Goal: Transaction & Acquisition: Obtain resource

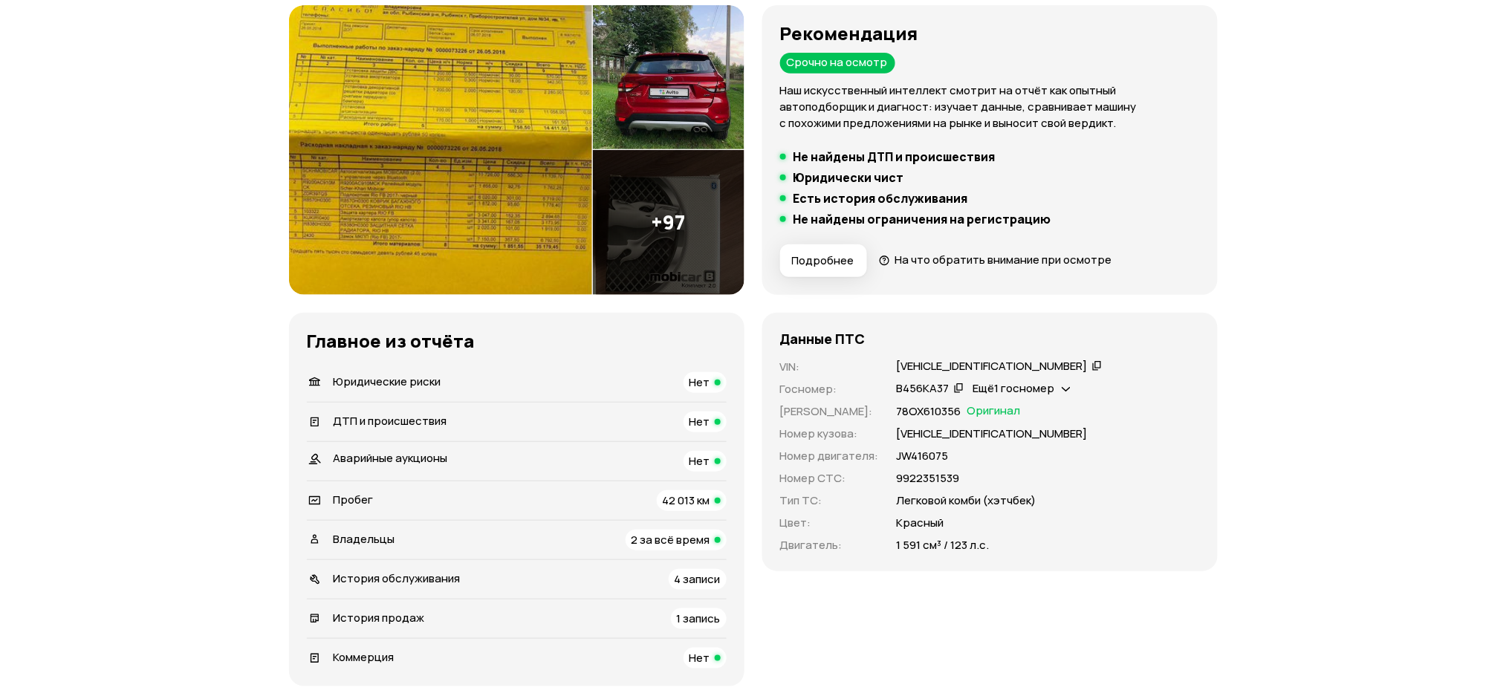
scroll to position [396, 0]
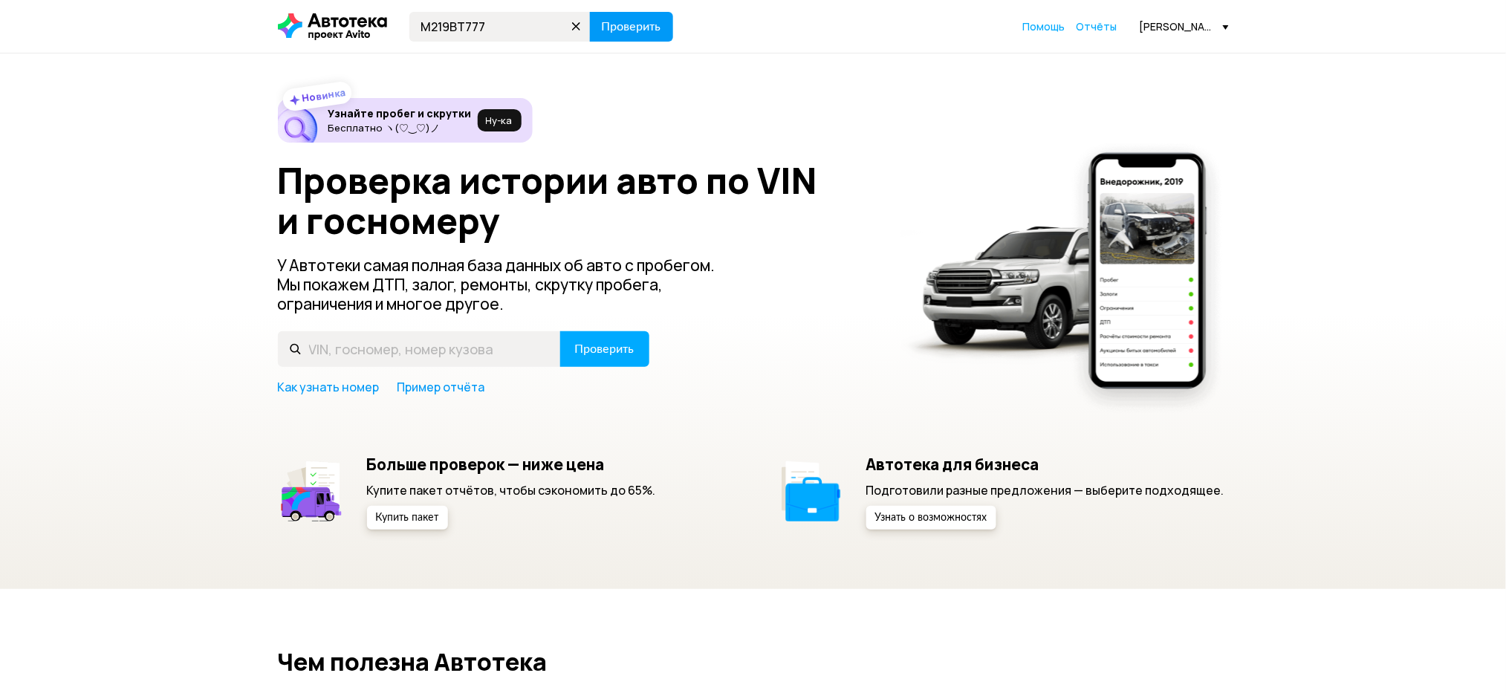
type input "М219ВТ777"
click at [638, 21] on span "Проверить" at bounding box center [631, 27] width 59 height 12
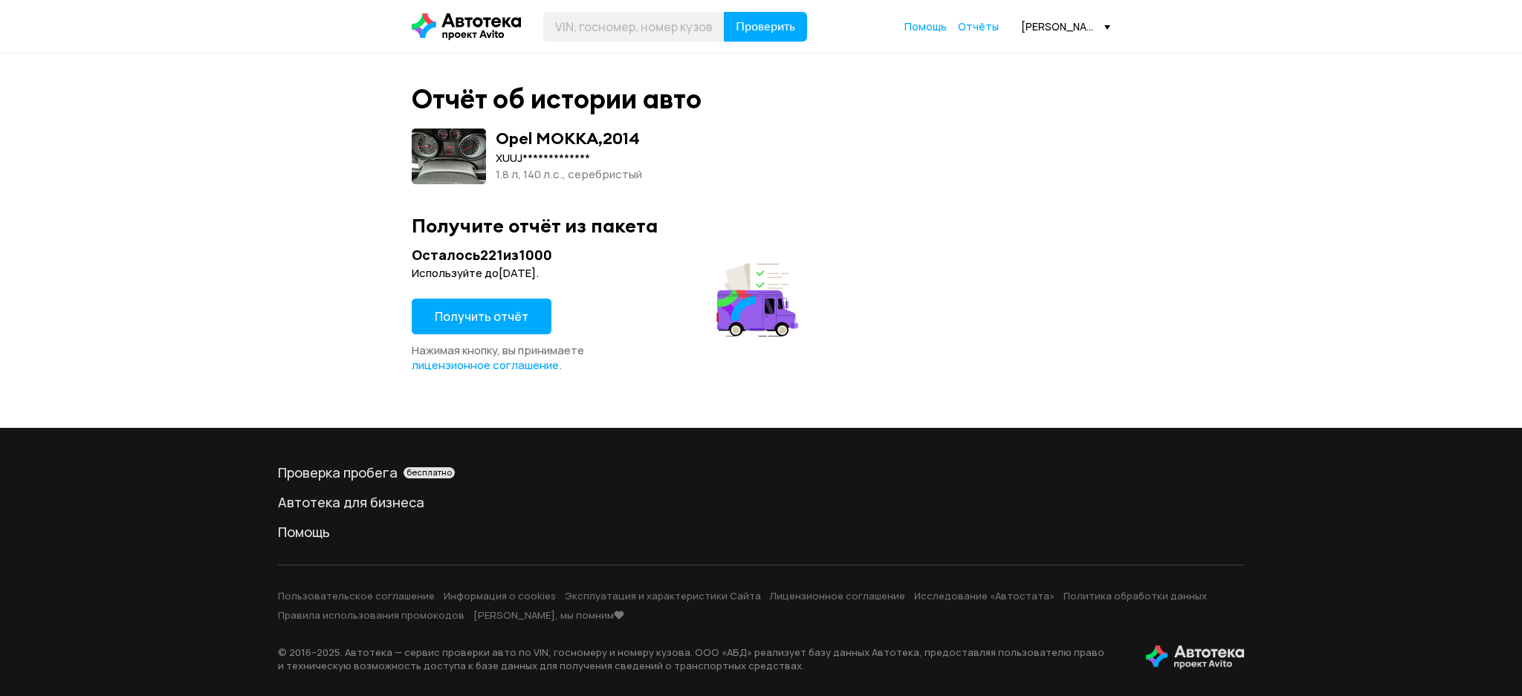
click at [513, 332] on button "Получить отчёт" at bounding box center [482, 317] width 140 height 36
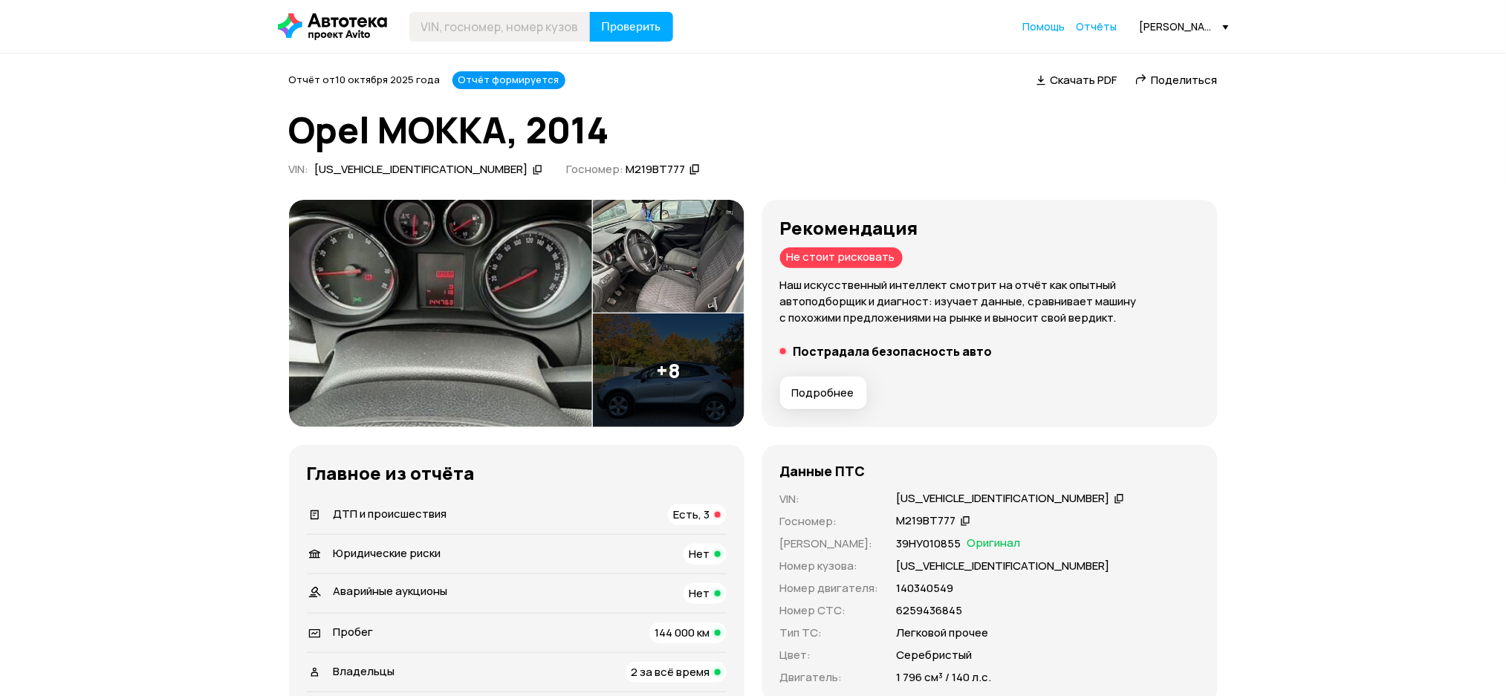
click at [1115, 496] on icon at bounding box center [1120, 498] width 10 height 15
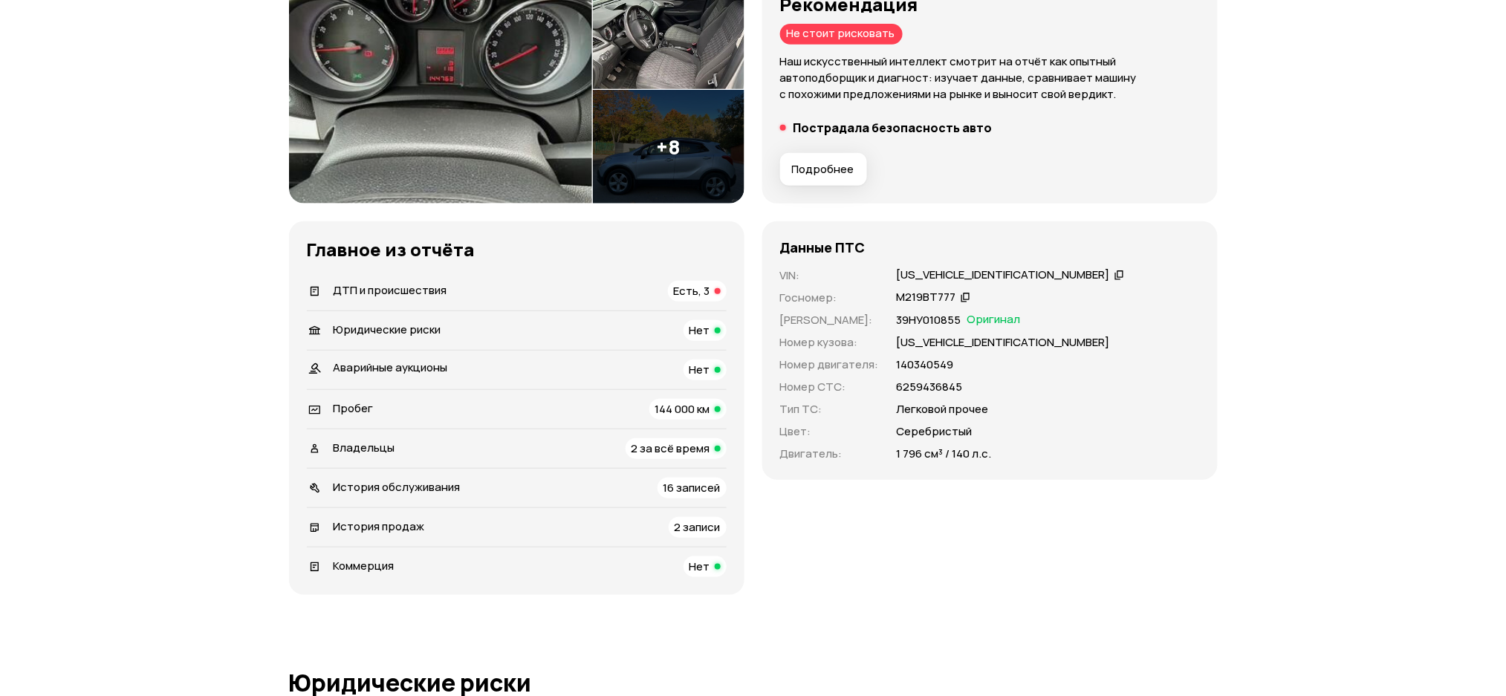
scroll to position [297, 0]
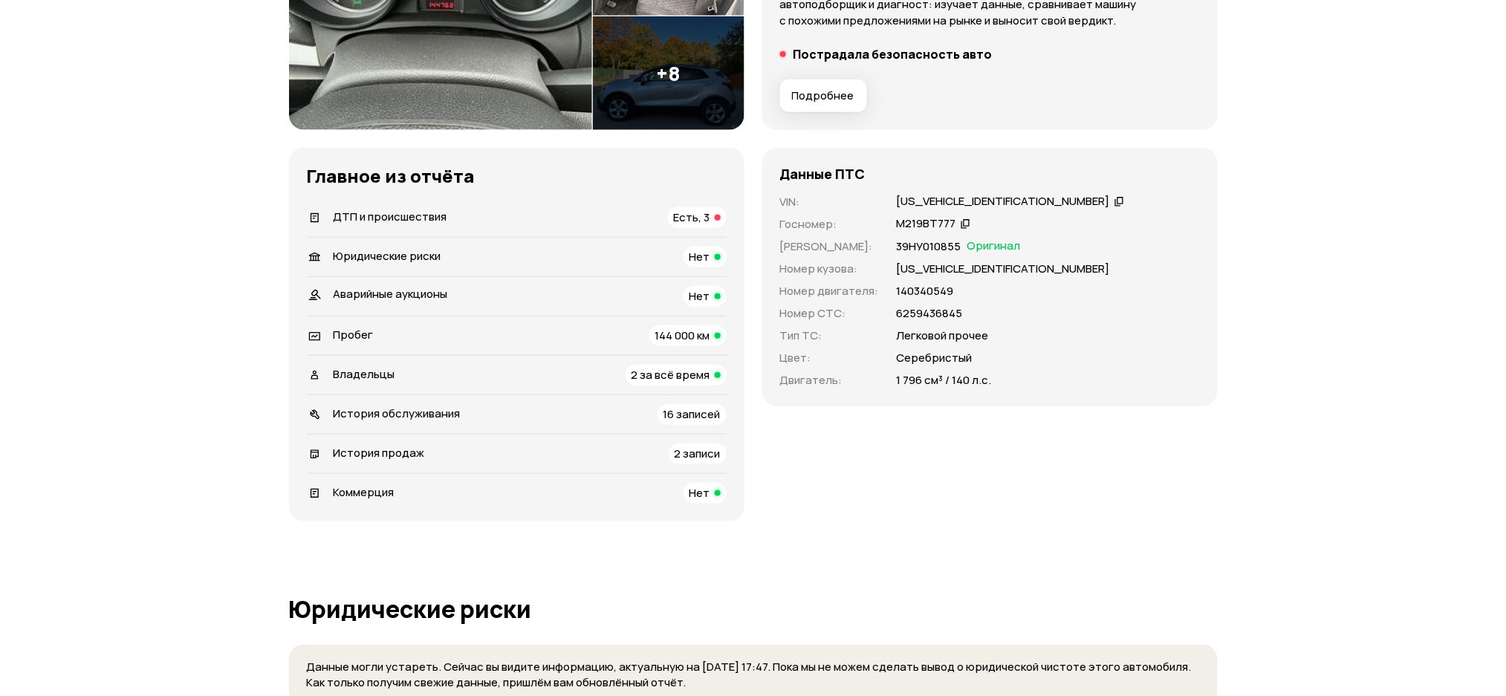
click at [533, 195] on div "Главное из отчёта   ДТП и происшествия Есть, 3   Юридические риски Нет Аварийны…" at bounding box center [516, 335] width 455 height 374
click at [526, 213] on div "ДТП и происшествия Есть, 3" at bounding box center [517, 217] width 420 height 21
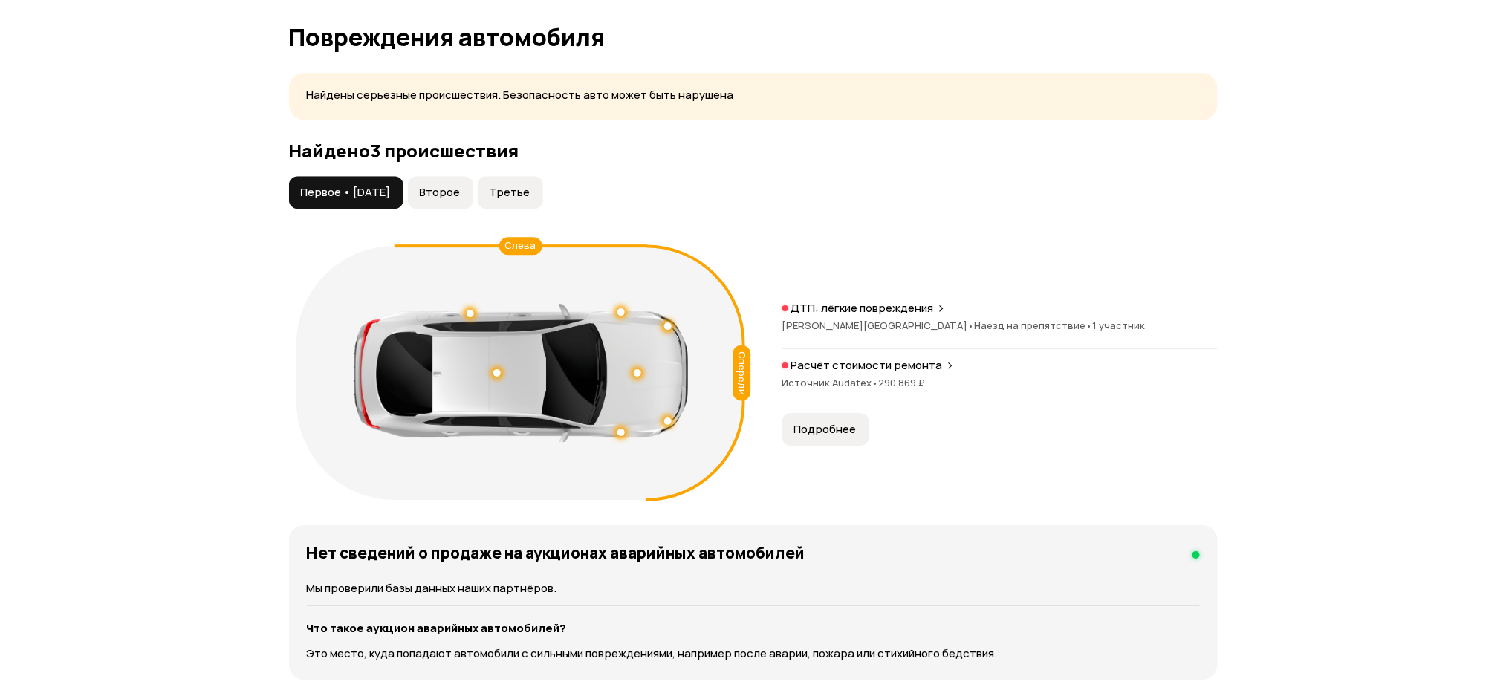
scroll to position [1526, 0]
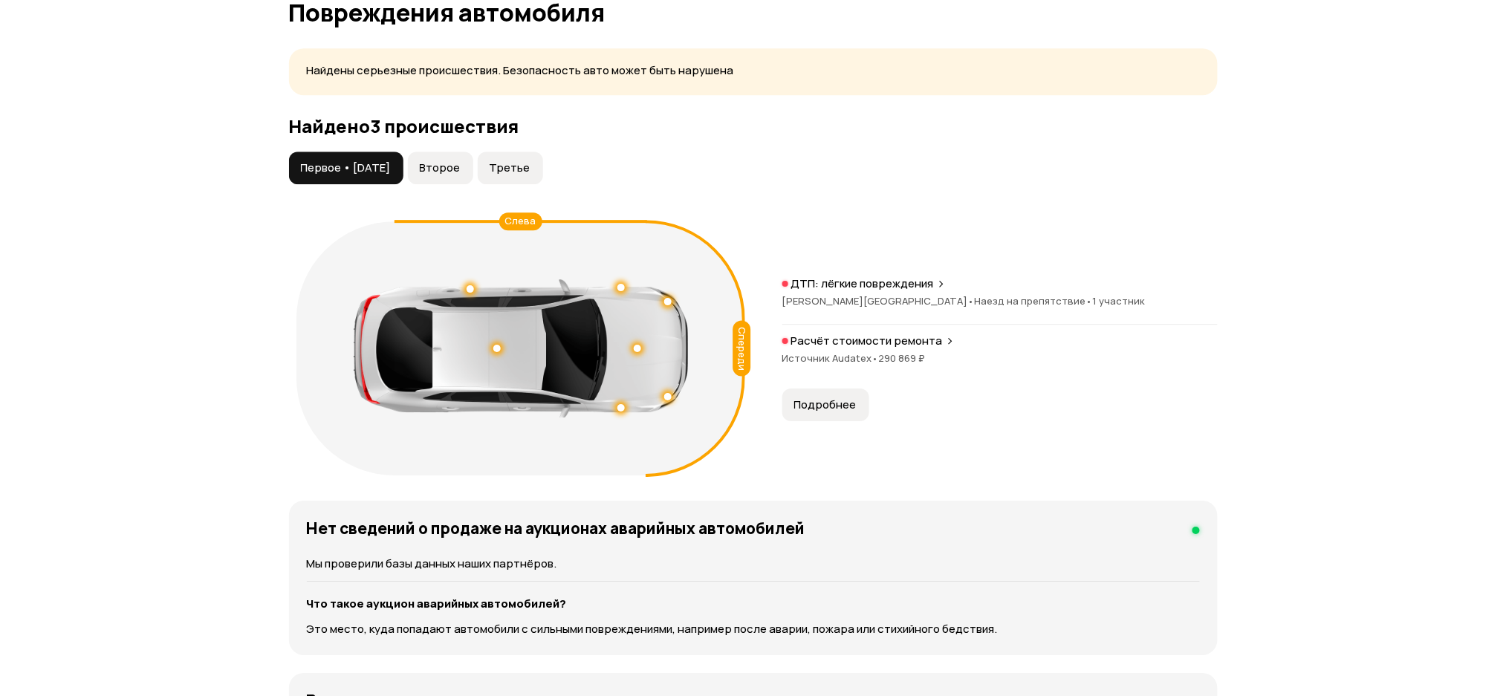
click at [461, 173] on span "Второе" at bounding box center [440, 167] width 41 height 15
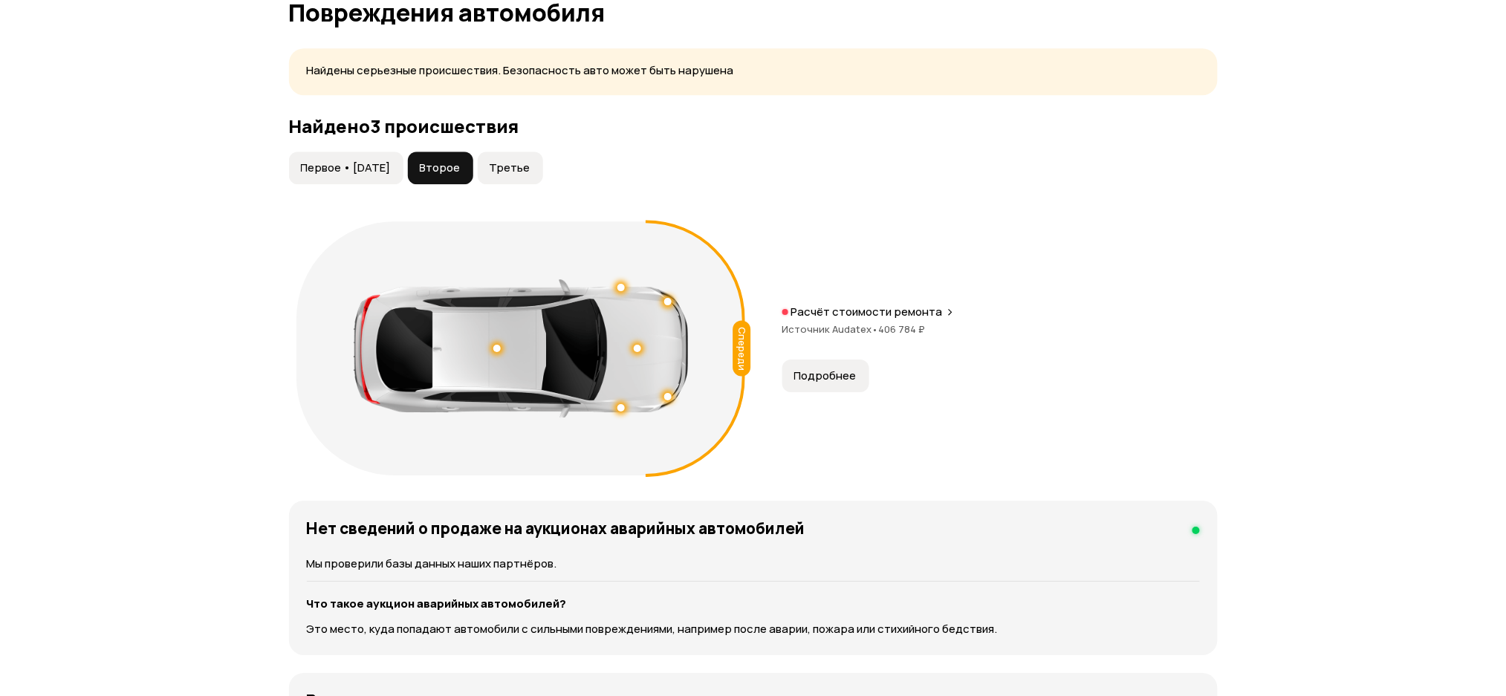
click at [517, 167] on span "Третье" at bounding box center [510, 167] width 41 height 15
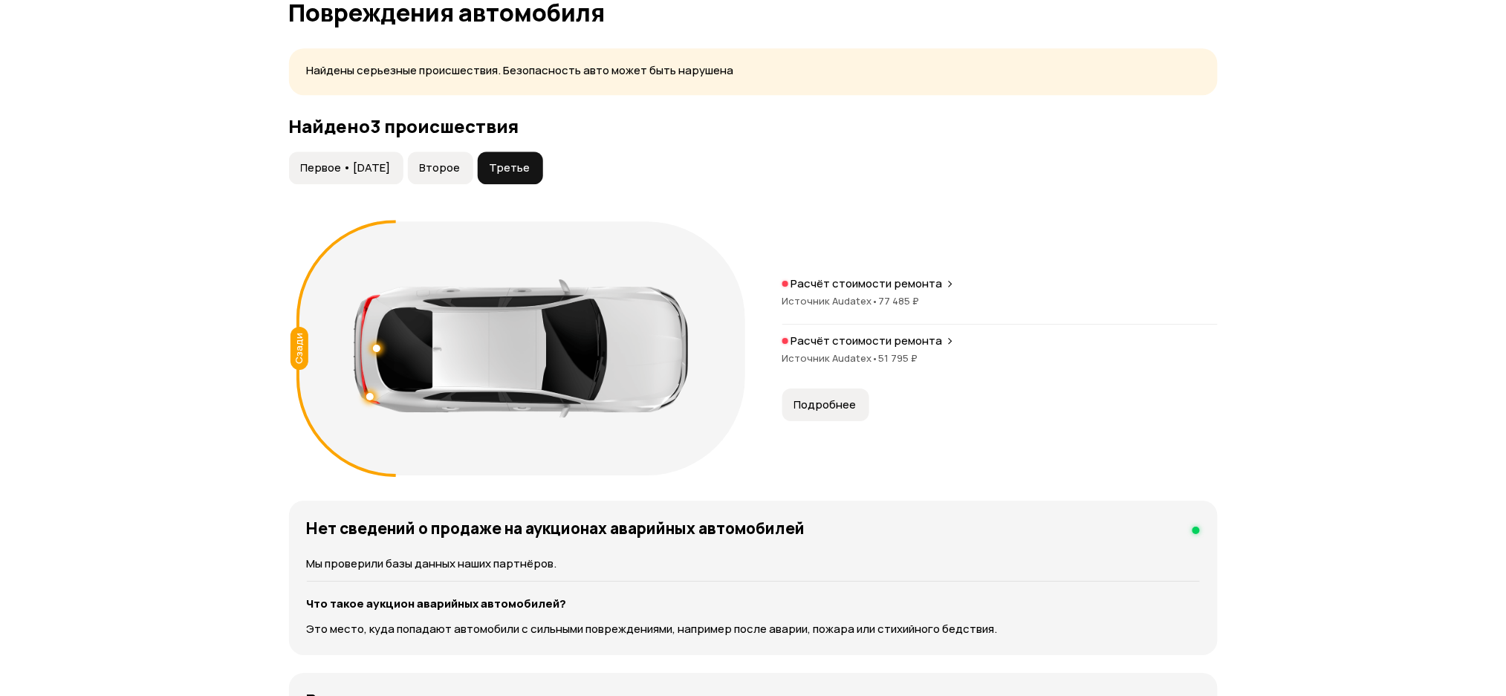
click at [383, 175] on button "Первое • 19 сен 2019" at bounding box center [346, 168] width 114 height 33
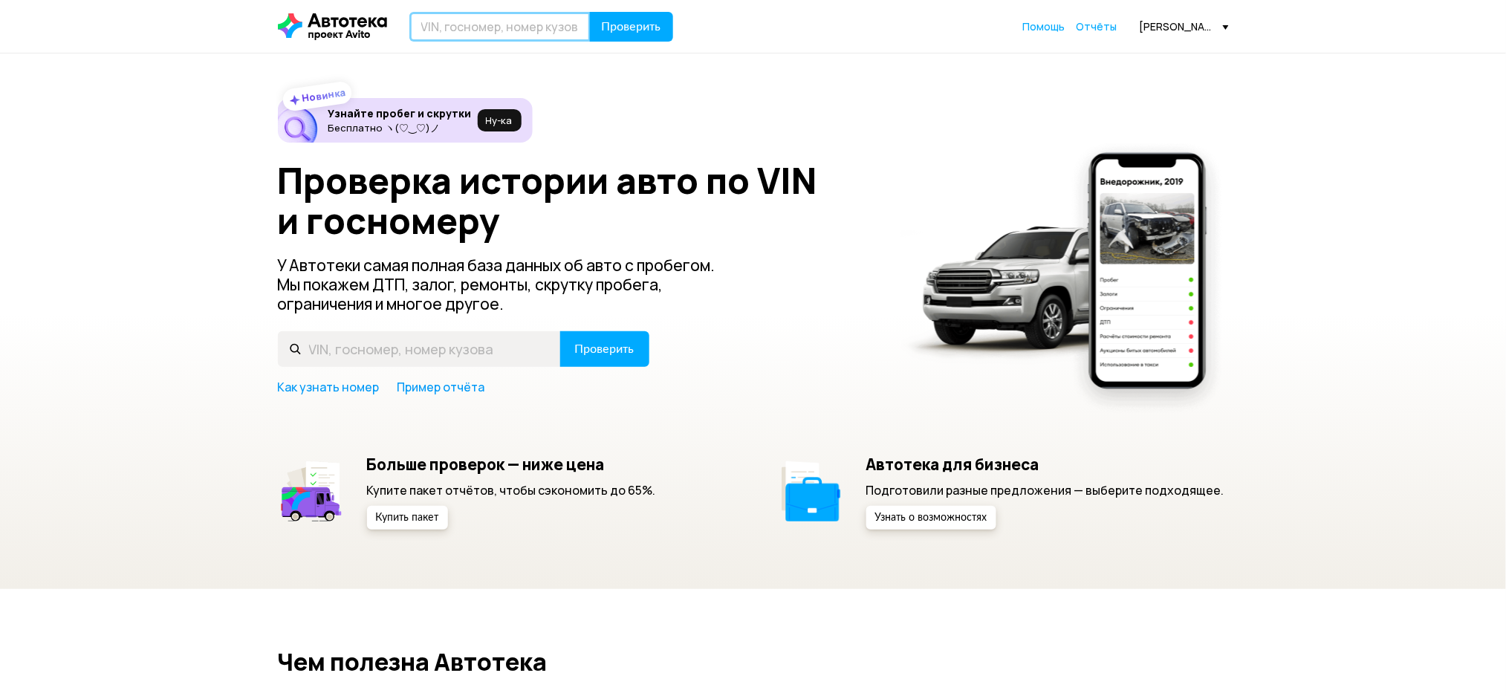
paste input "JF1SG5LE56G068405"
type input "JF1SG5LE56G068405"
click at [611, 40] on button "Проверить" at bounding box center [631, 27] width 83 height 30
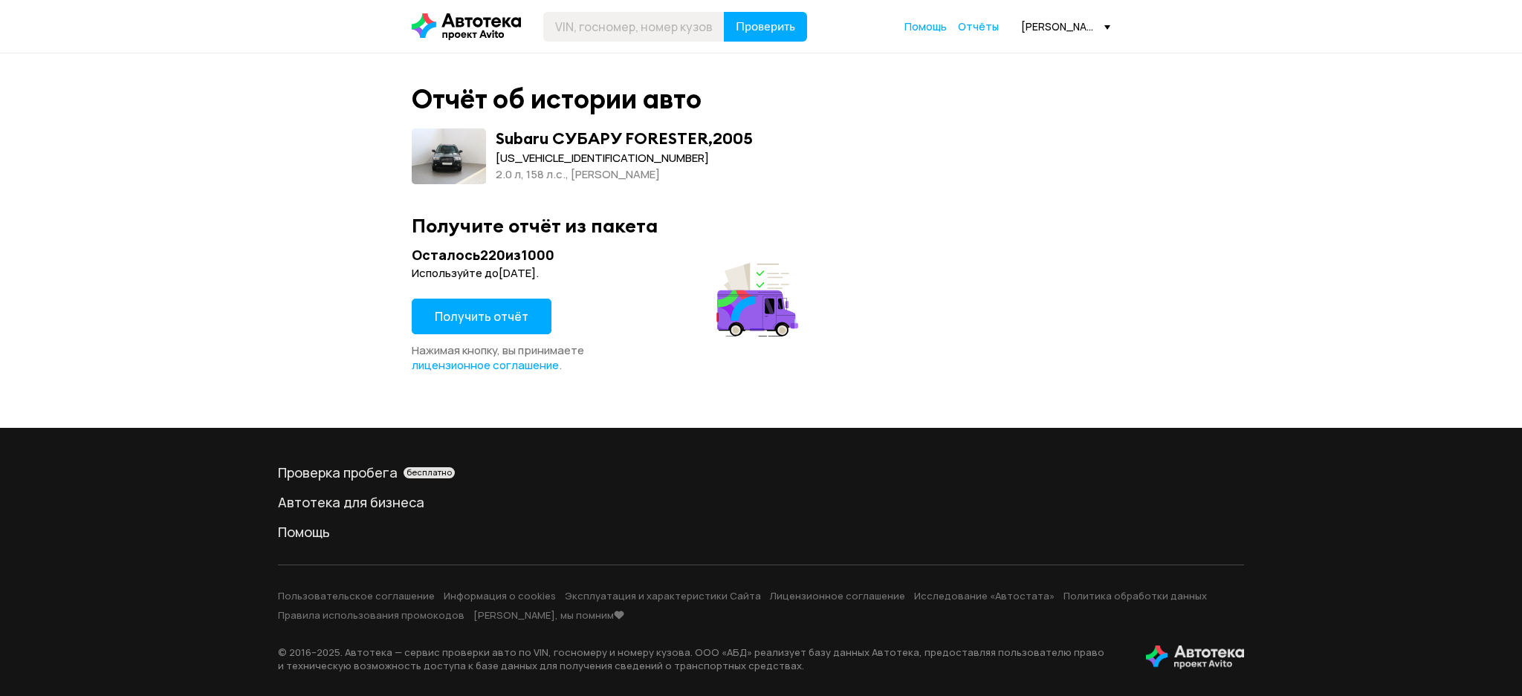
click at [473, 317] on span "Получить отчёт" at bounding box center [482, 316] width 94 height 16
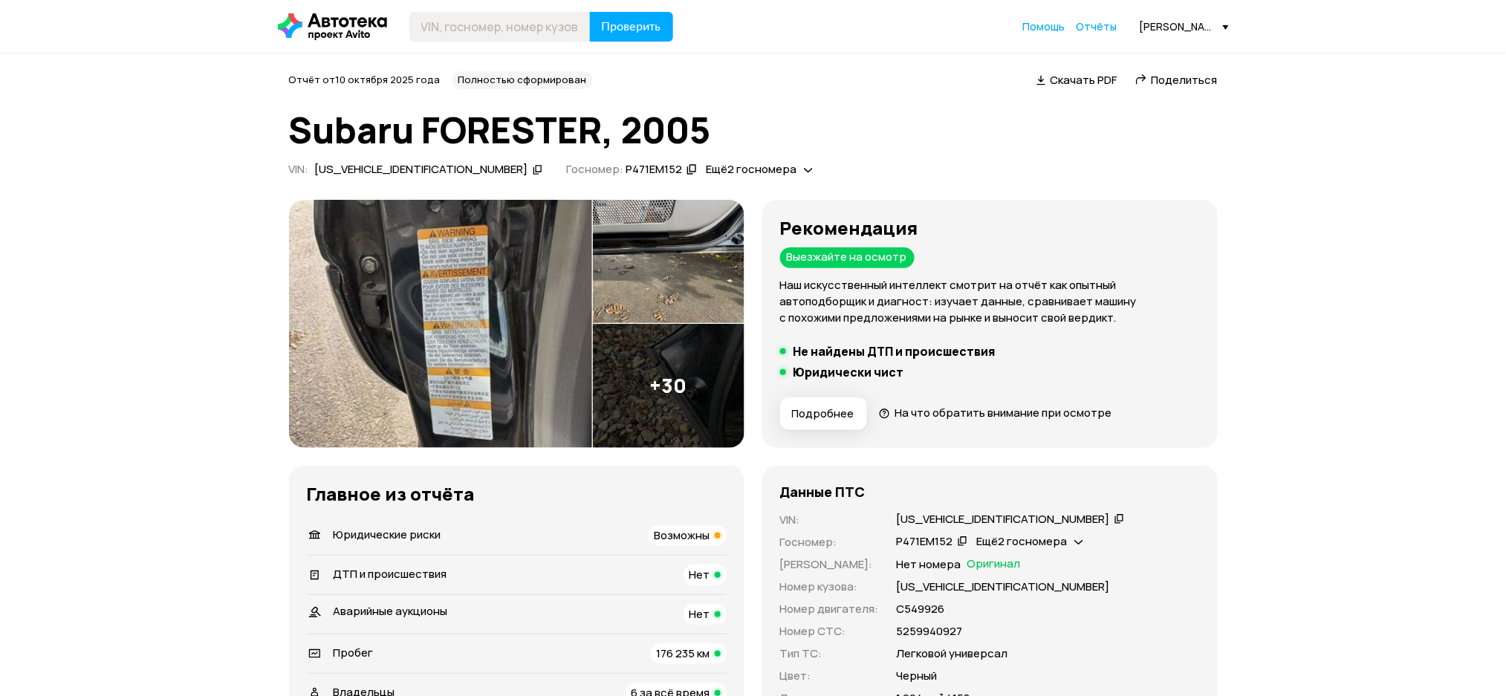
click at [652, 422] on img at bounding box center [669, 386] width 152 height 124
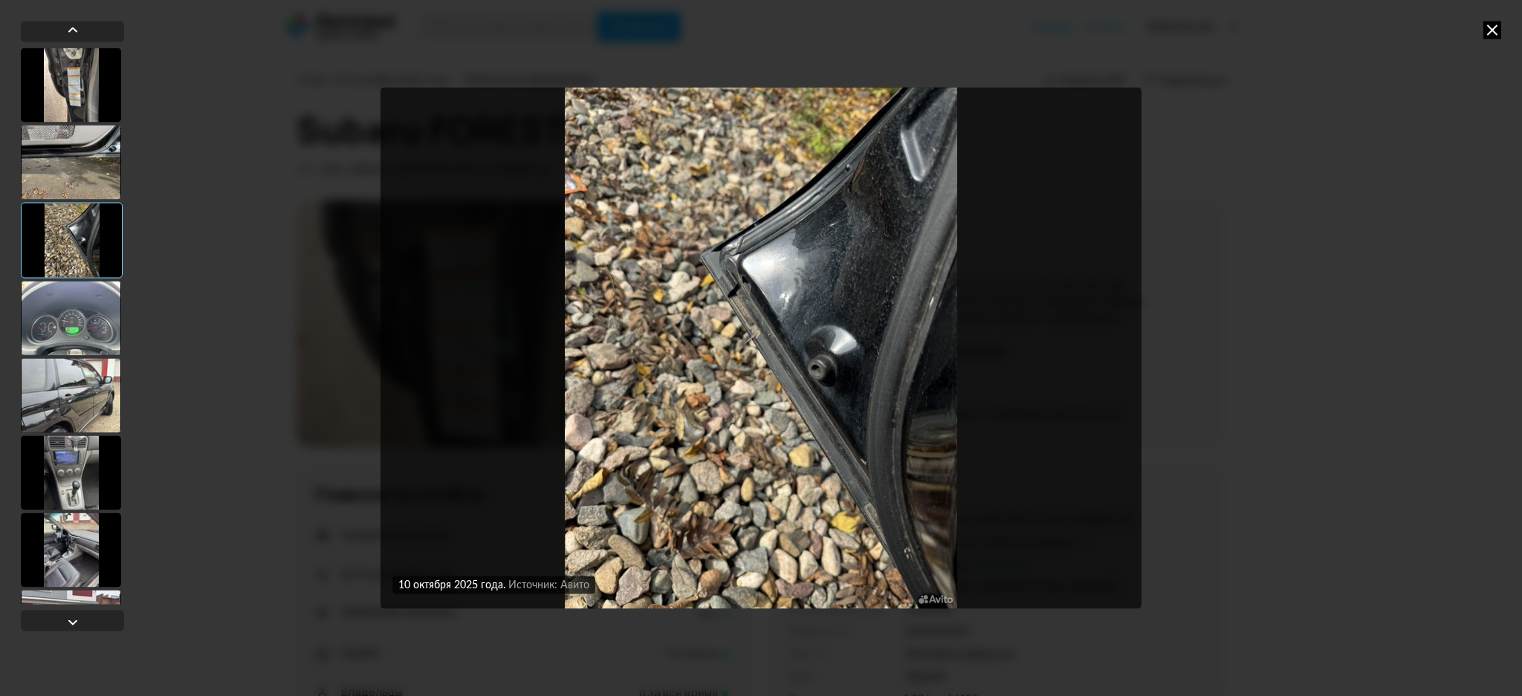
click at [66, 290] on div at bounding box center [71, 318] width 100 height 74
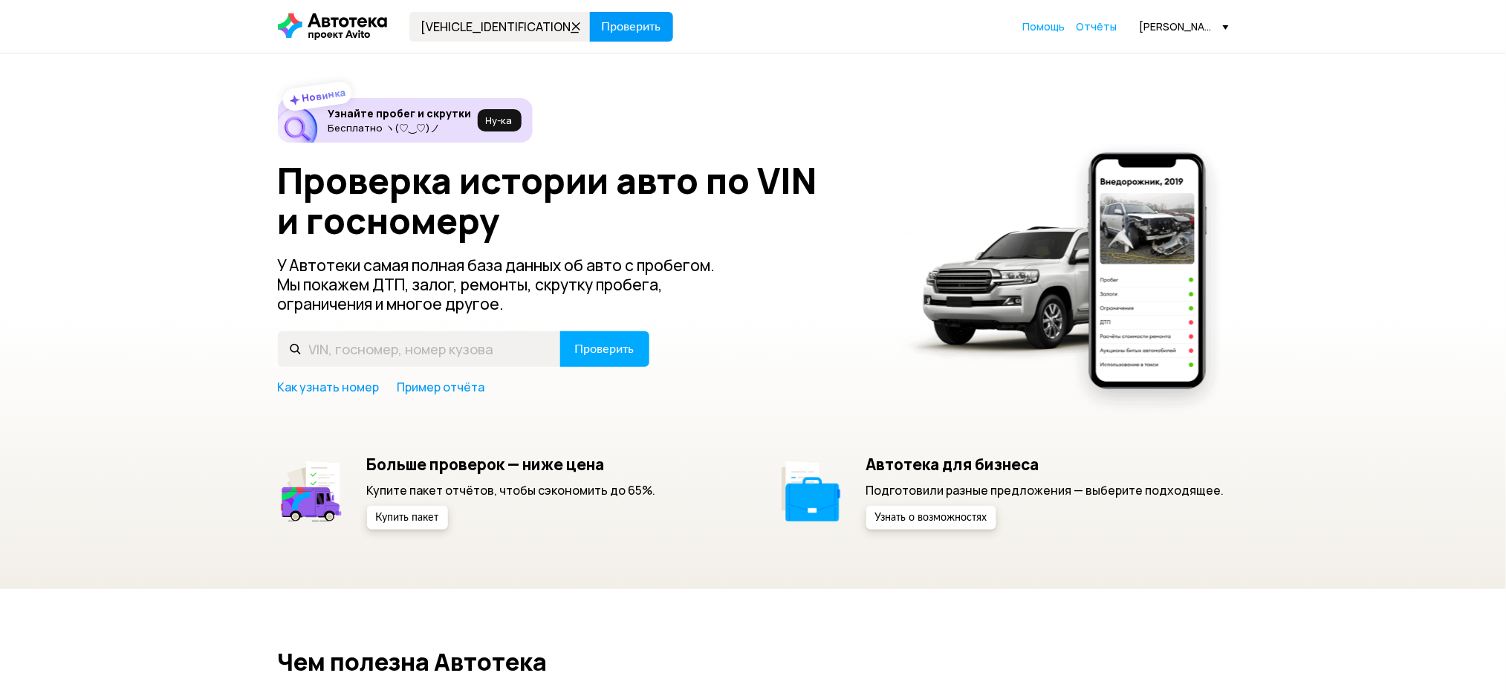
type input "VF1JMBB0A32096846"
click at [624, 39] on button "Проверить" at bounding box center [631, 27] width 83 height 30
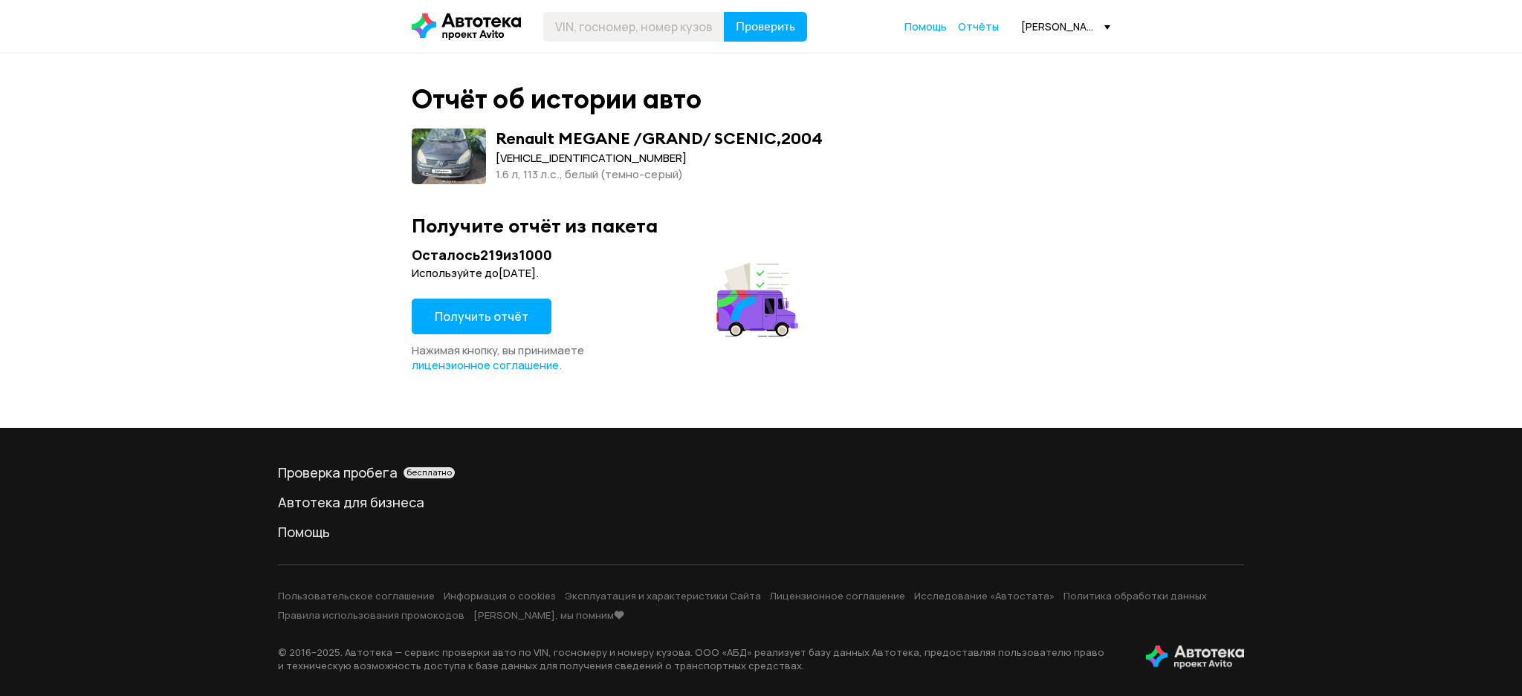
click at [464, 294] on div "Осталось 219 из 1000 Используйте до 1 августа 2028 года . Получить отчёт Нажима…" at bounding box center [607, 309] width 391 height 127
click at [466, 311] on span "Получить отчёт" at bounding box center [482, 316] width 94 height 16
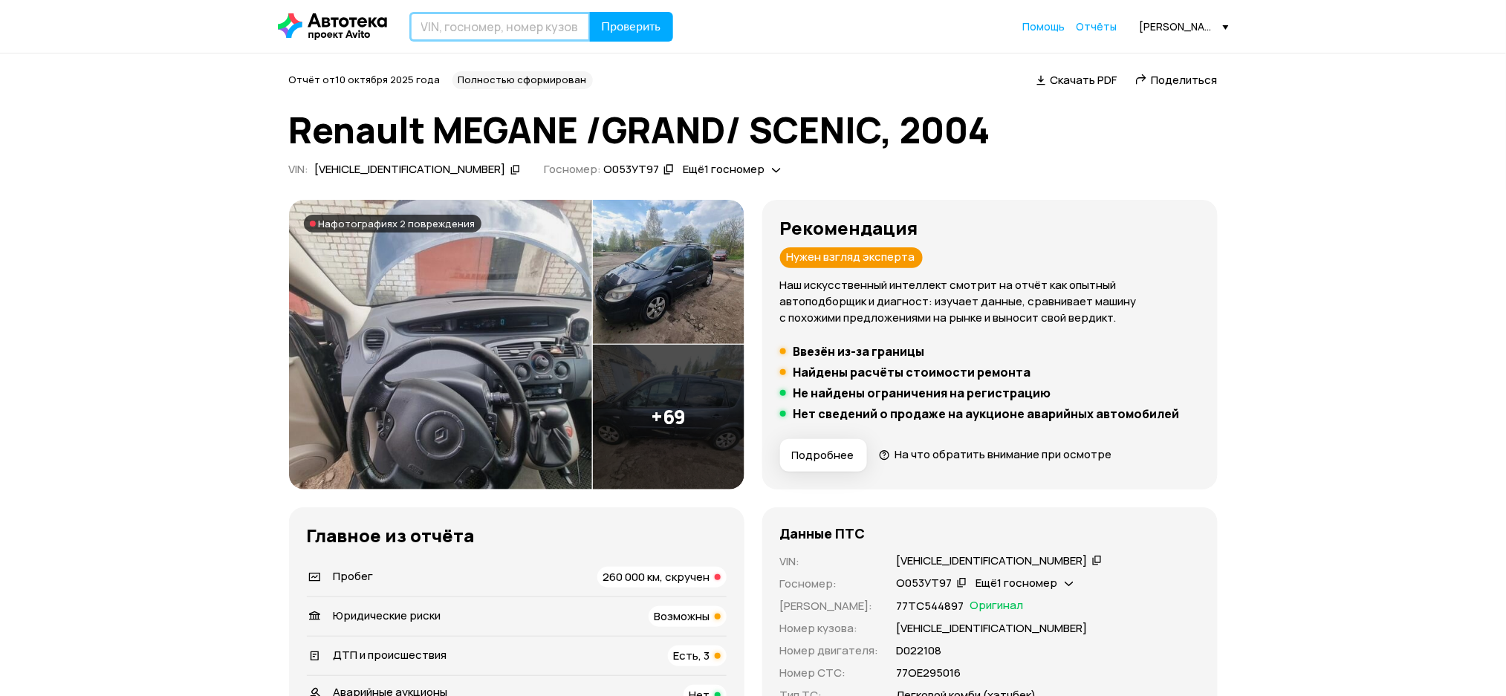
click at [464, 24] on input "text" at bounding box center [499, 27] width 181 height 30
paste input "JTEBZ29J900157169"
type input "JTEBZ29J900157169"
click at [603, 34] on button "Проверить" at bounding box center [631, 27] width 83 height 30
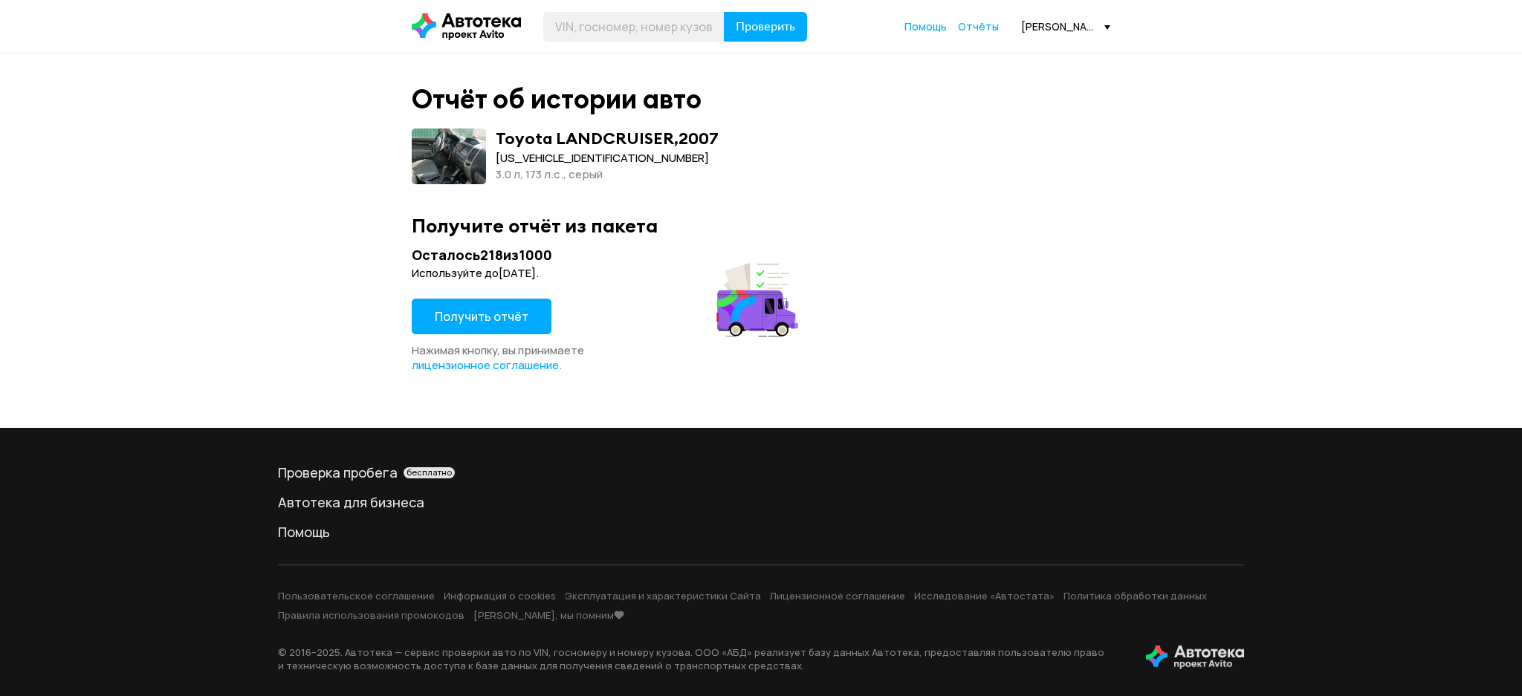
click at [518, 325] on button "Получить отчёт" at bounding box center [482, 317] width 140 height 36
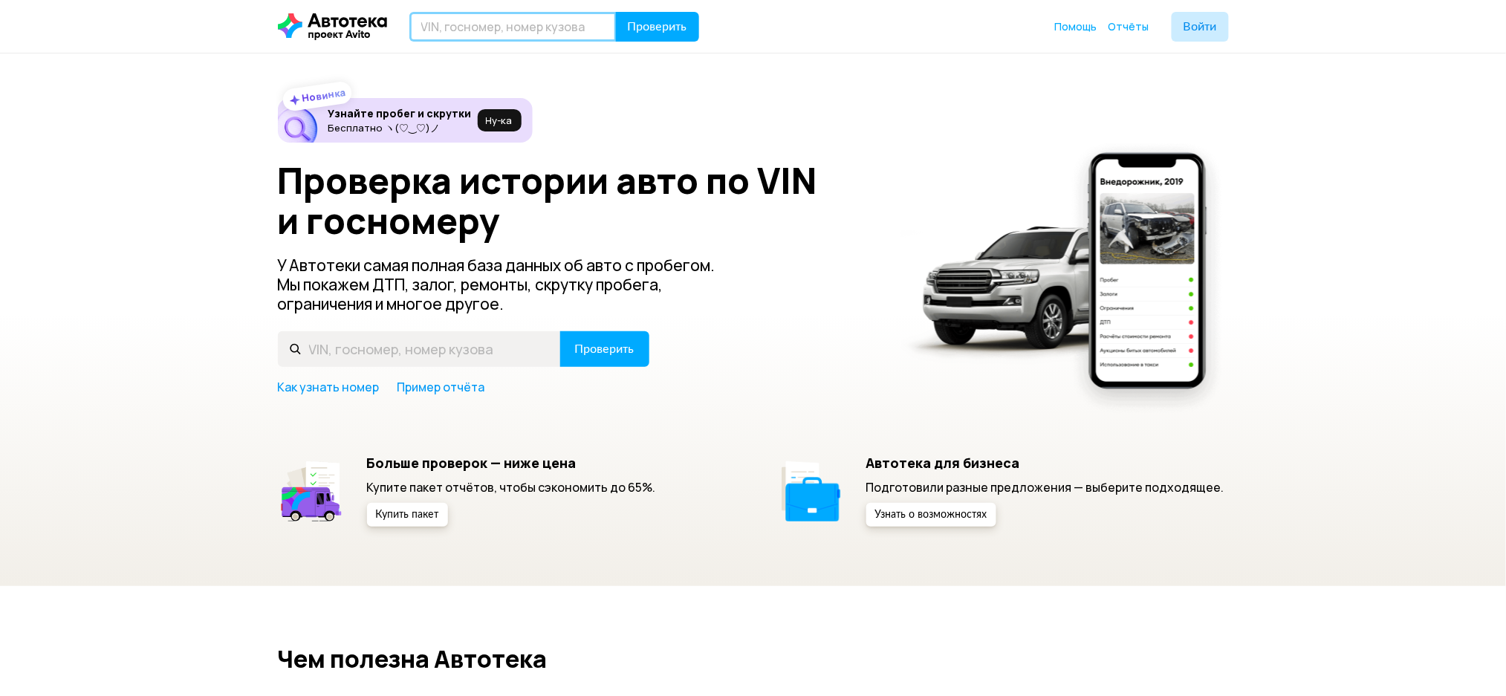
click at [425, 27] on input "text" at bounding box center [512, 27] width 207 height 30
paste input "[US_VEHICLE_IDENTIFICATION_NUMBER]"
type input "[US_VEHICLE_IDENTIFICATION_NUMBER]"
click at [631, 29] on span "Проверить" at bounding box center [657, 27] width 59 height 12
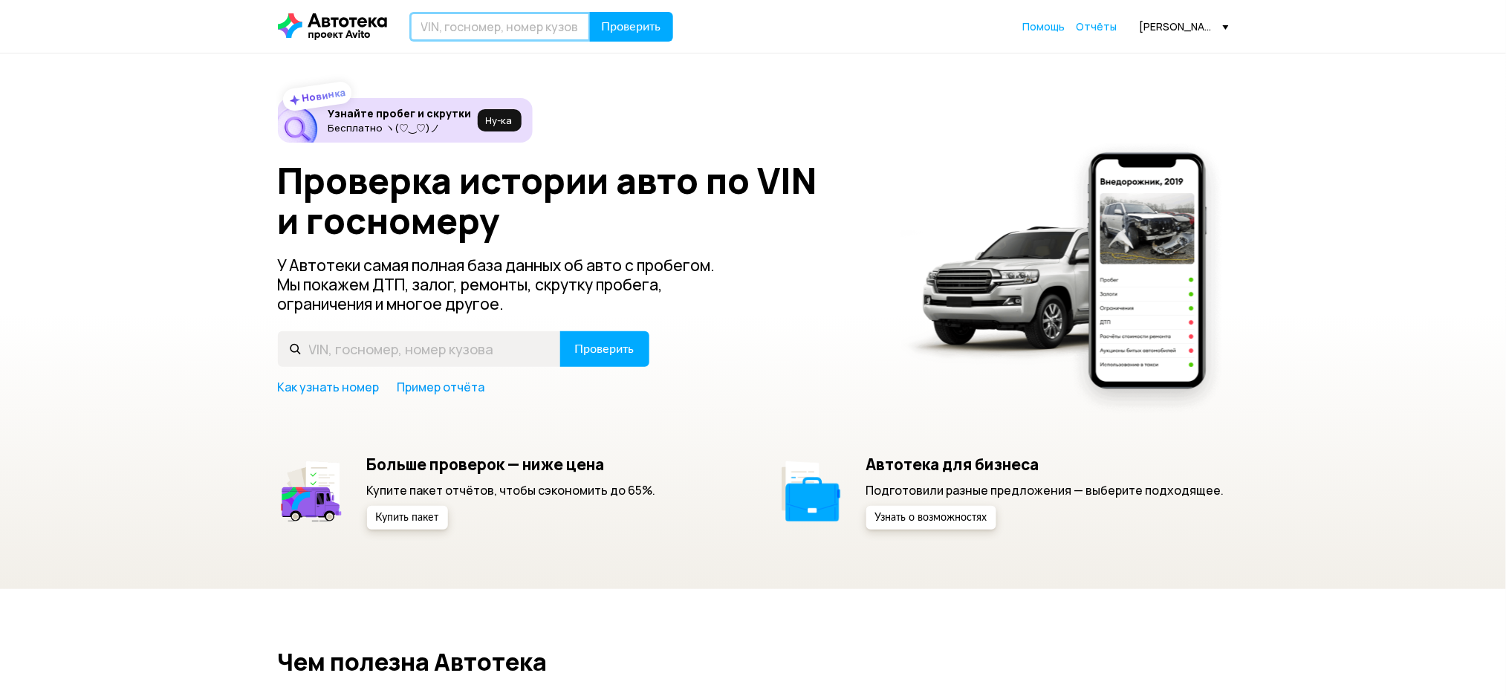
click at [480, 25] on input "text" at bounding box center [499, 27] width 181 height 30
paste input "XTA219110JY269750"
type input "XTA219110JY269750"
click at [650, 35] on button "Проверить" at bounding box center [631, 27] width 83 height 30
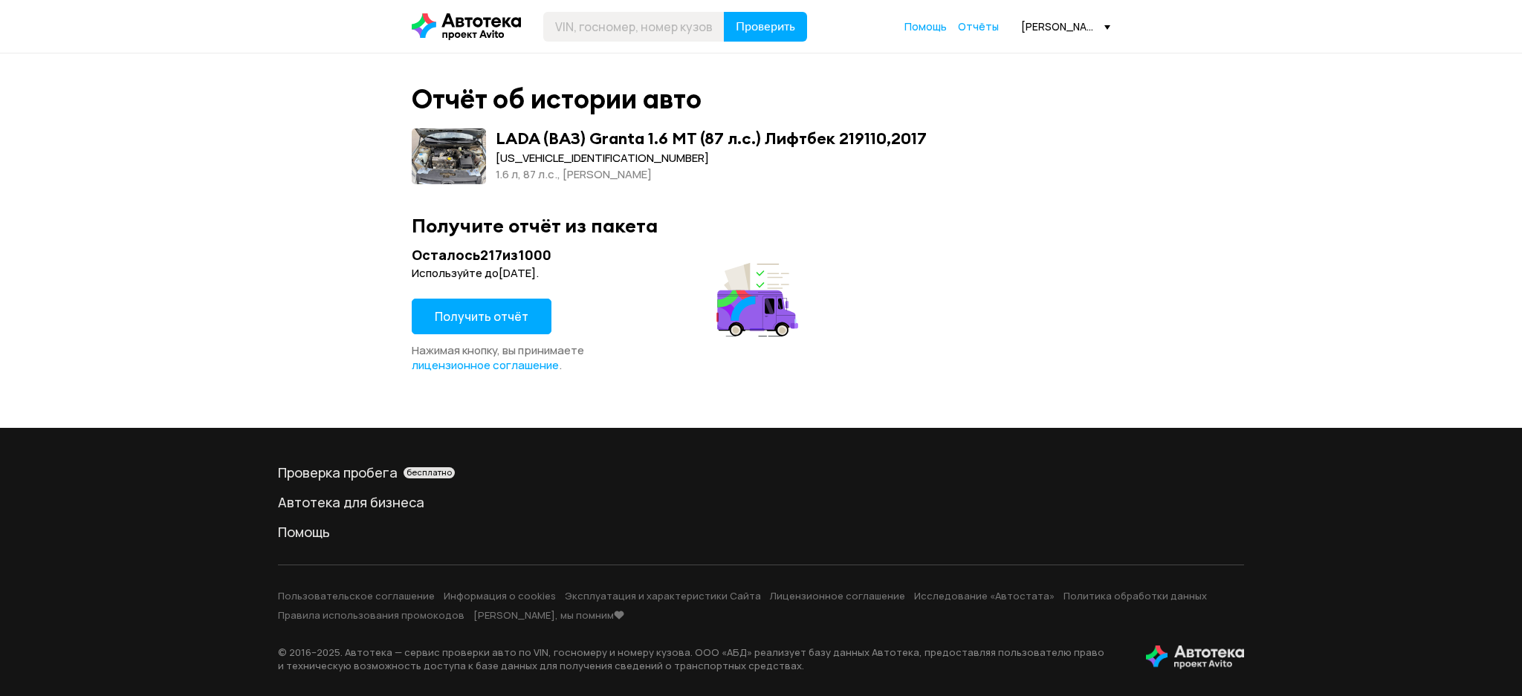
click at [459, 305] on button "Получить отчёт" at bounding box center [482, 317] width 140 height 36
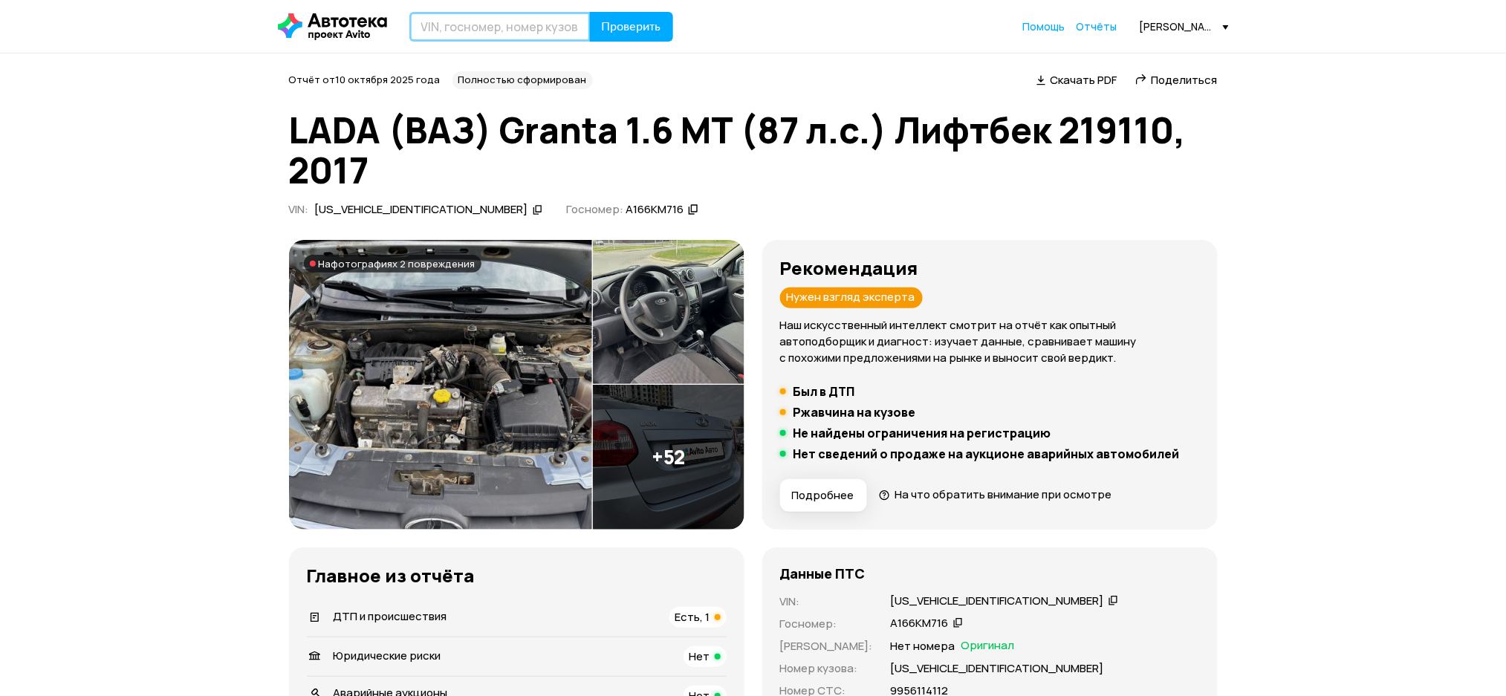
click at [442, 30] on input "text" at bounding box center [499, 27] width 181 height 30
paste input "LVVDC21B7PD366485"
type input "LVVDC21B7PD366485"
click at [622, 16] on button "Проверить" at bounding box center [631, 27] width 83 height 30
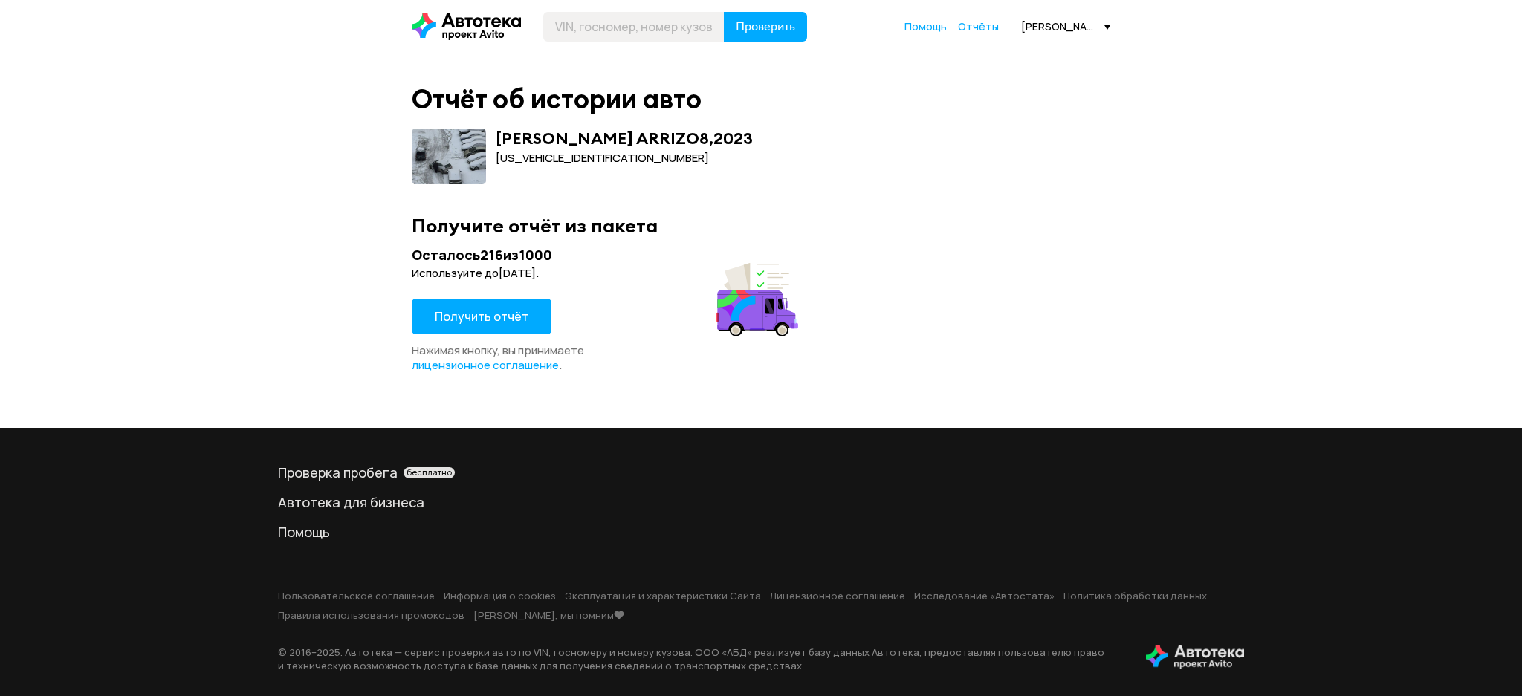
click at [517, 316] on span "Получить отчёт" at bounding box center [482, 316] width 94 height 16
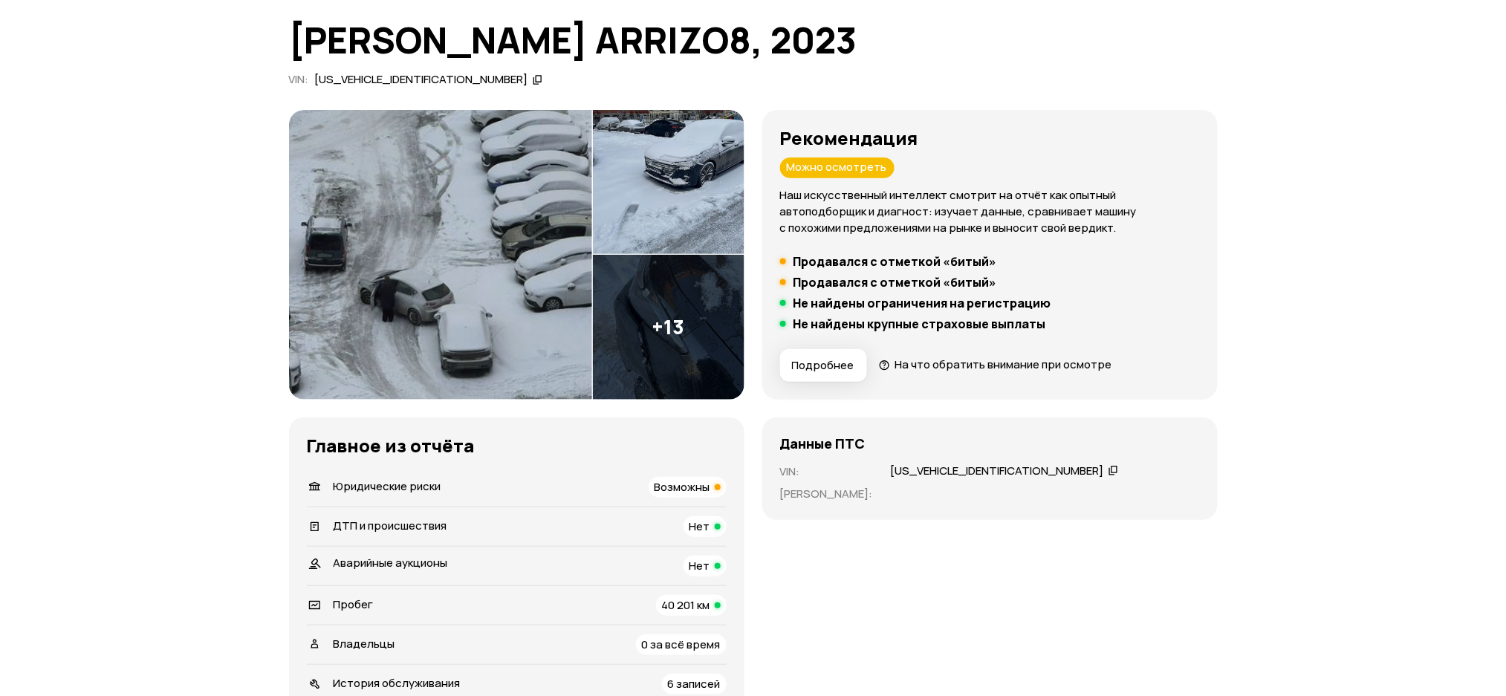
scroll to position [198, 0]
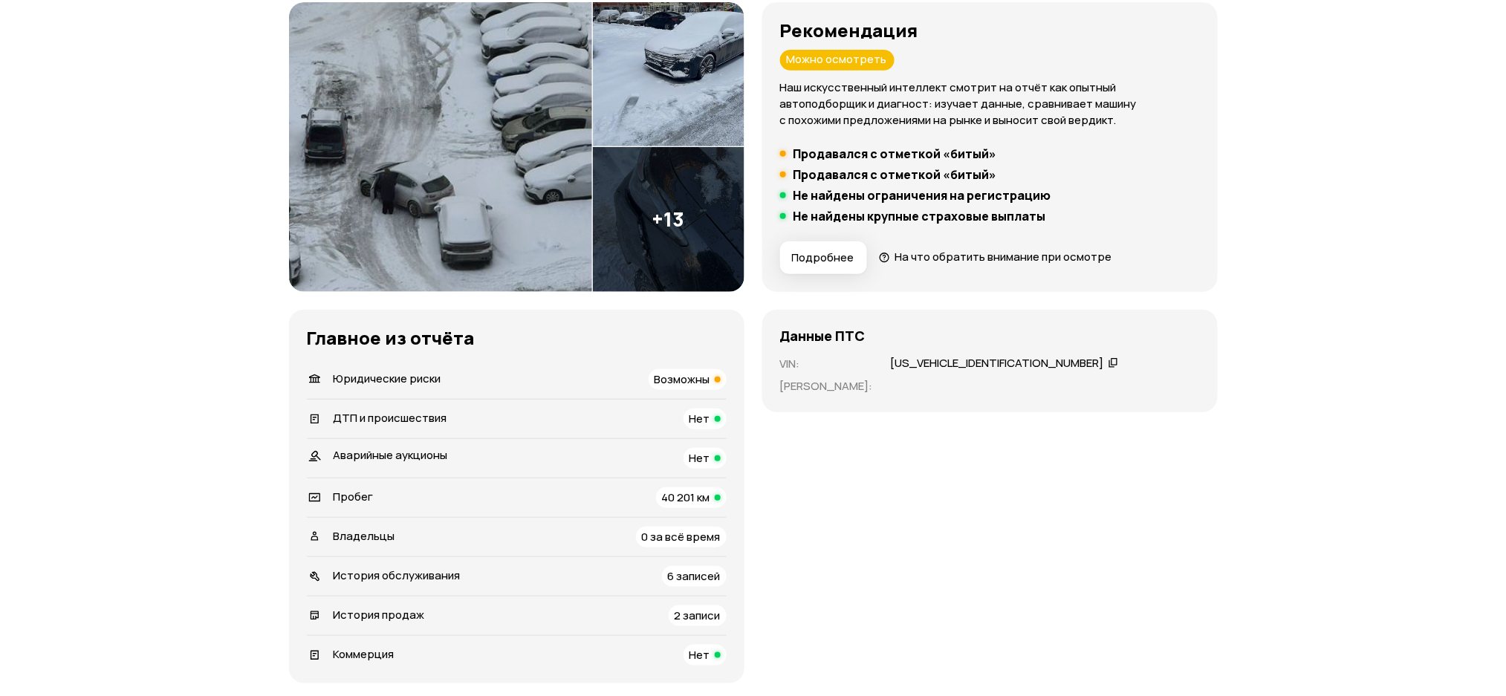
click at [1109, 360] on icon at bounding box center [1114, 362] width 10 height 15
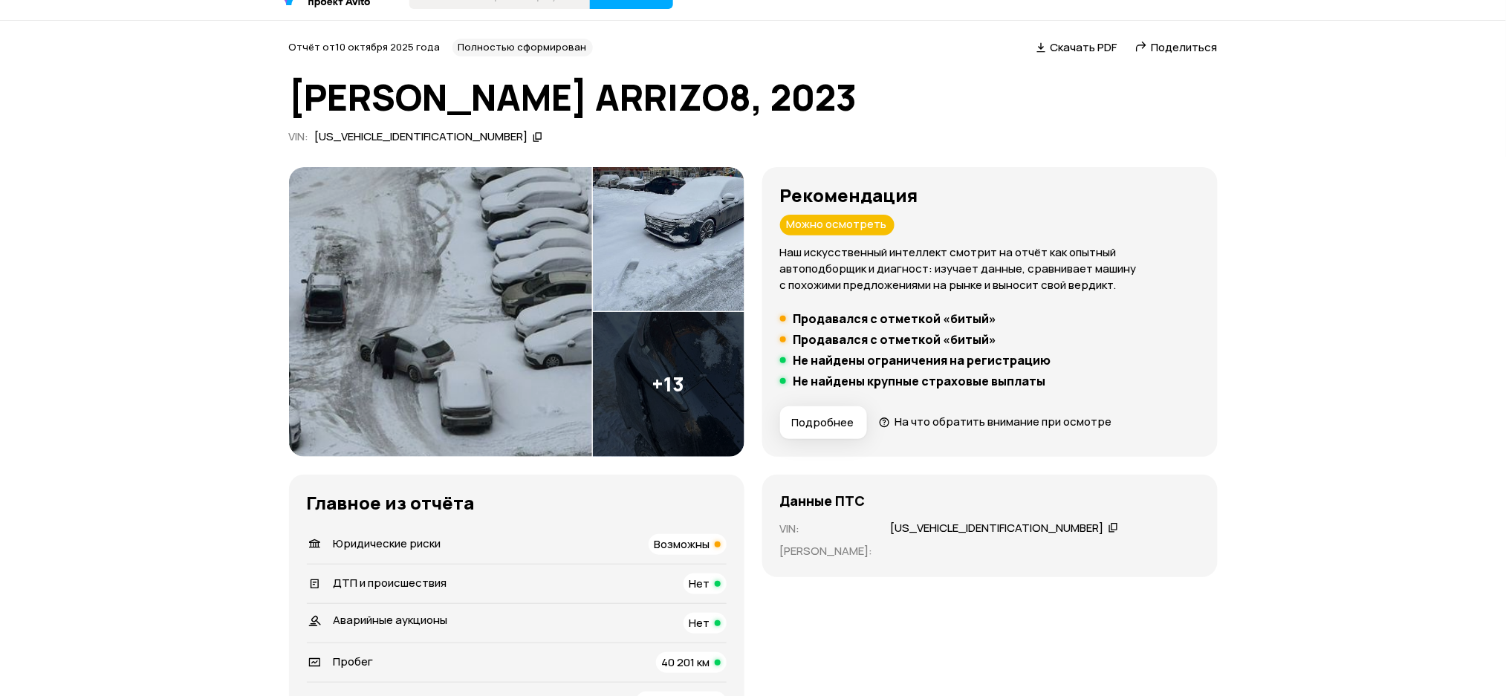
scroll to position [0, 0]
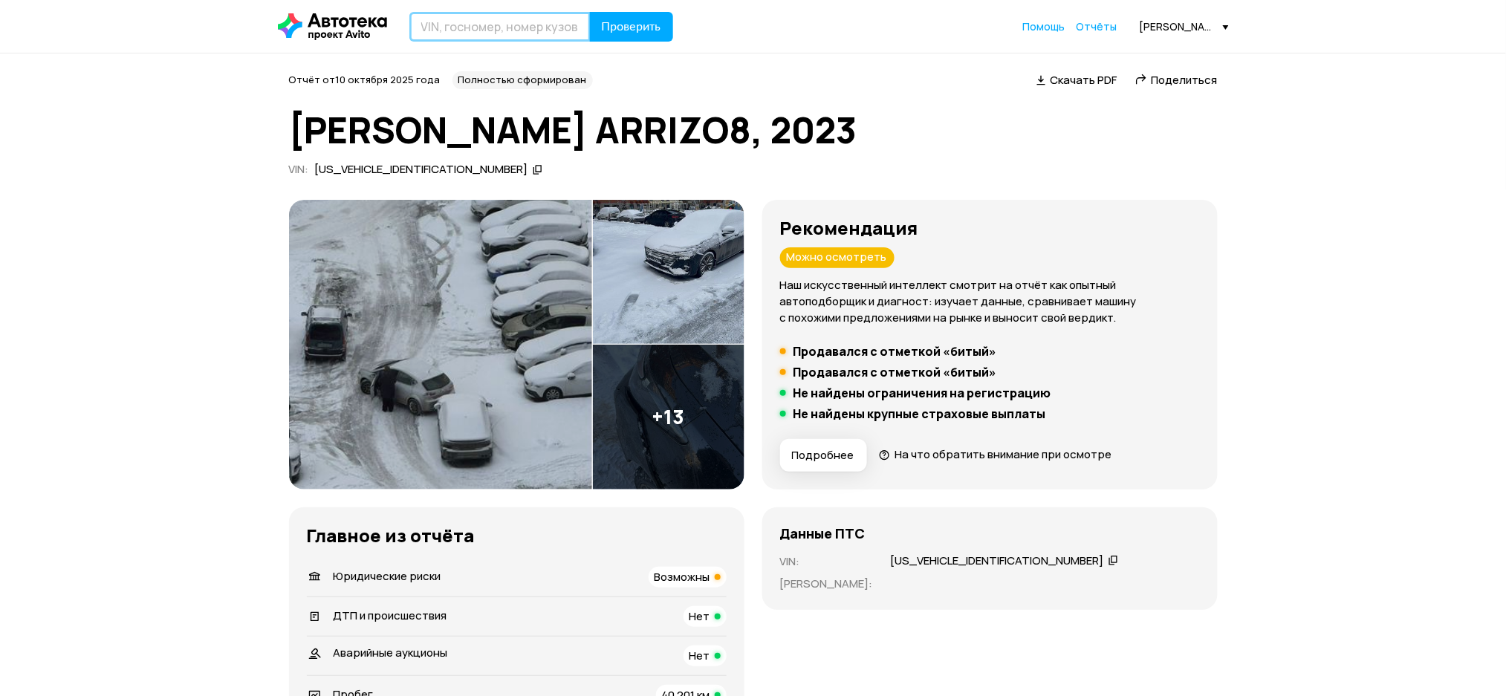
click at [520, 22] on input "text" at bounding box center [499, 27] width 181 height 30
paste input "XWELB41AAE0000082"
type input "XWELB41AAE0000082"
click at [626, 29] on span "Проверить" at bounding box center [631, 27] width 59 height 12
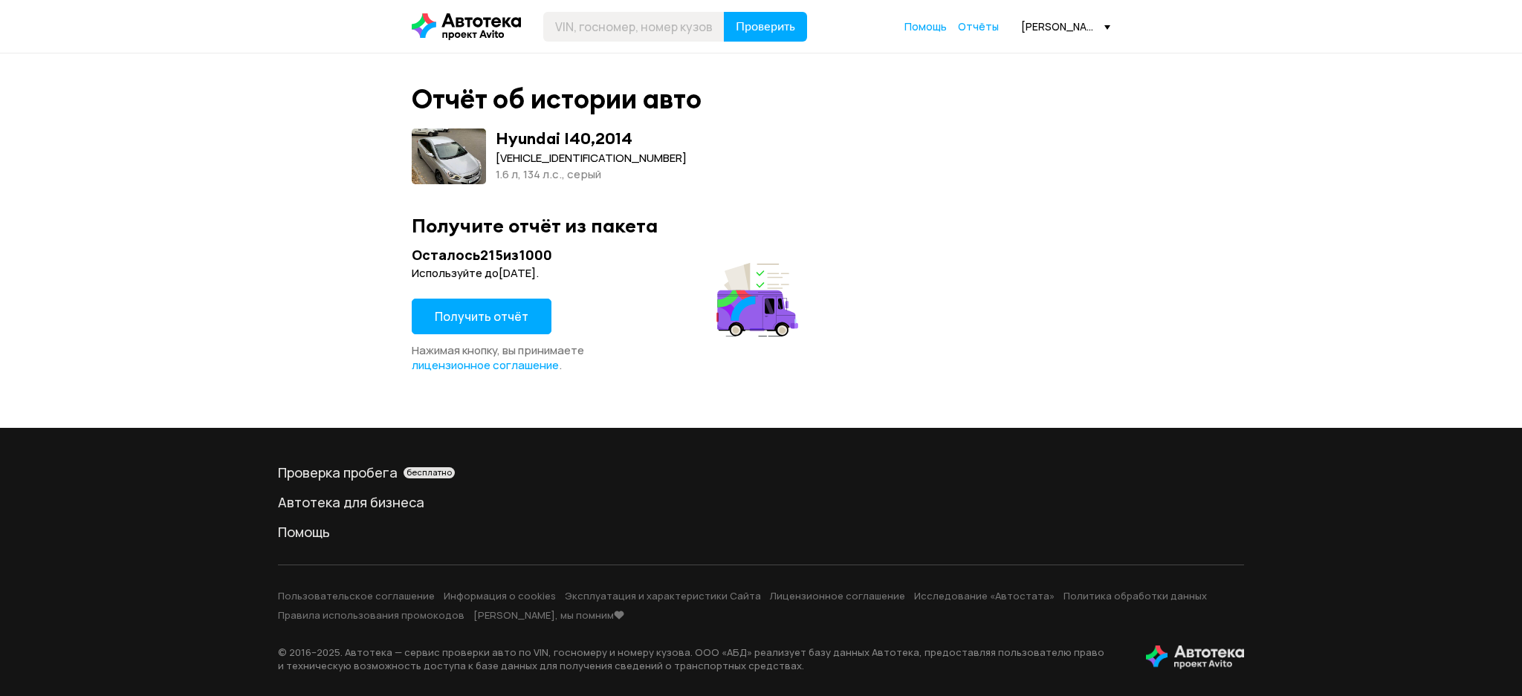
click at [496, 305] on button "Получить отчёт" at bounding box center [482, 317] width 140 height 36
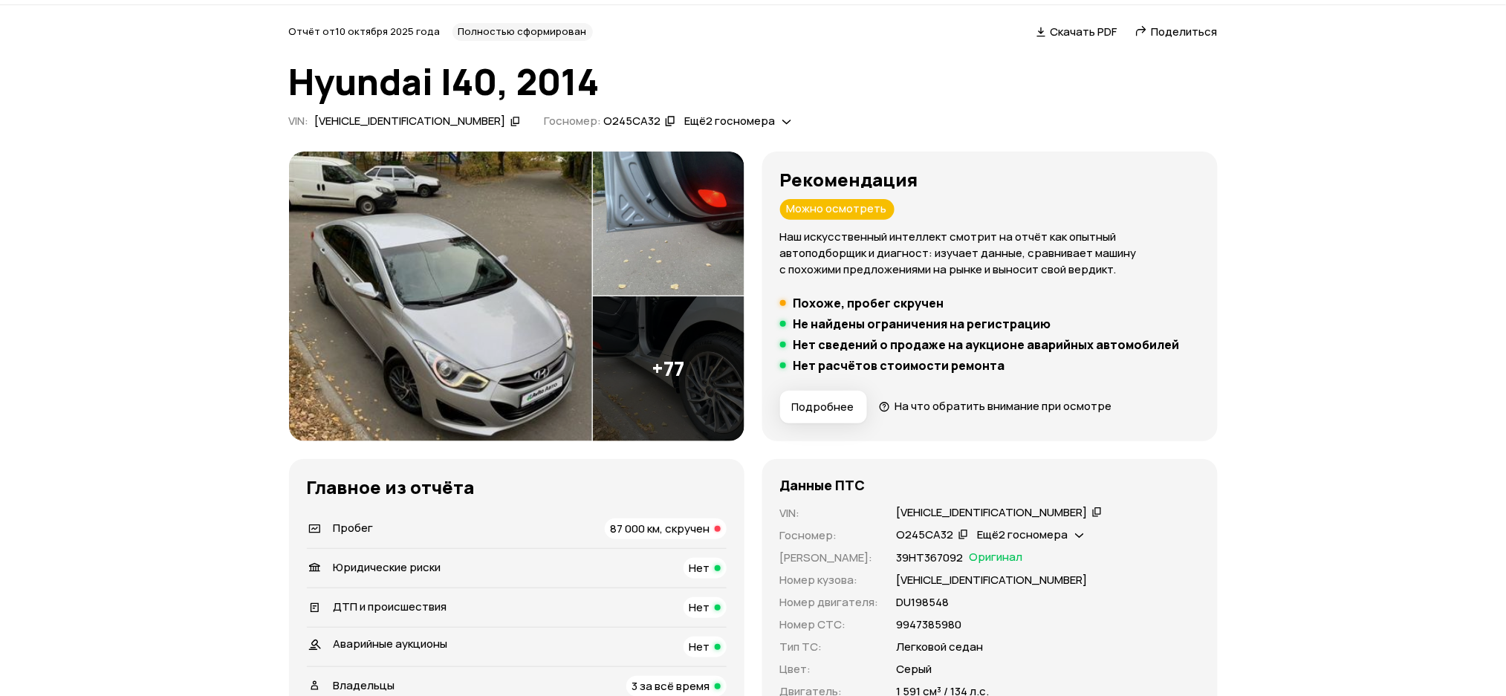
scroll to position [396, 0]
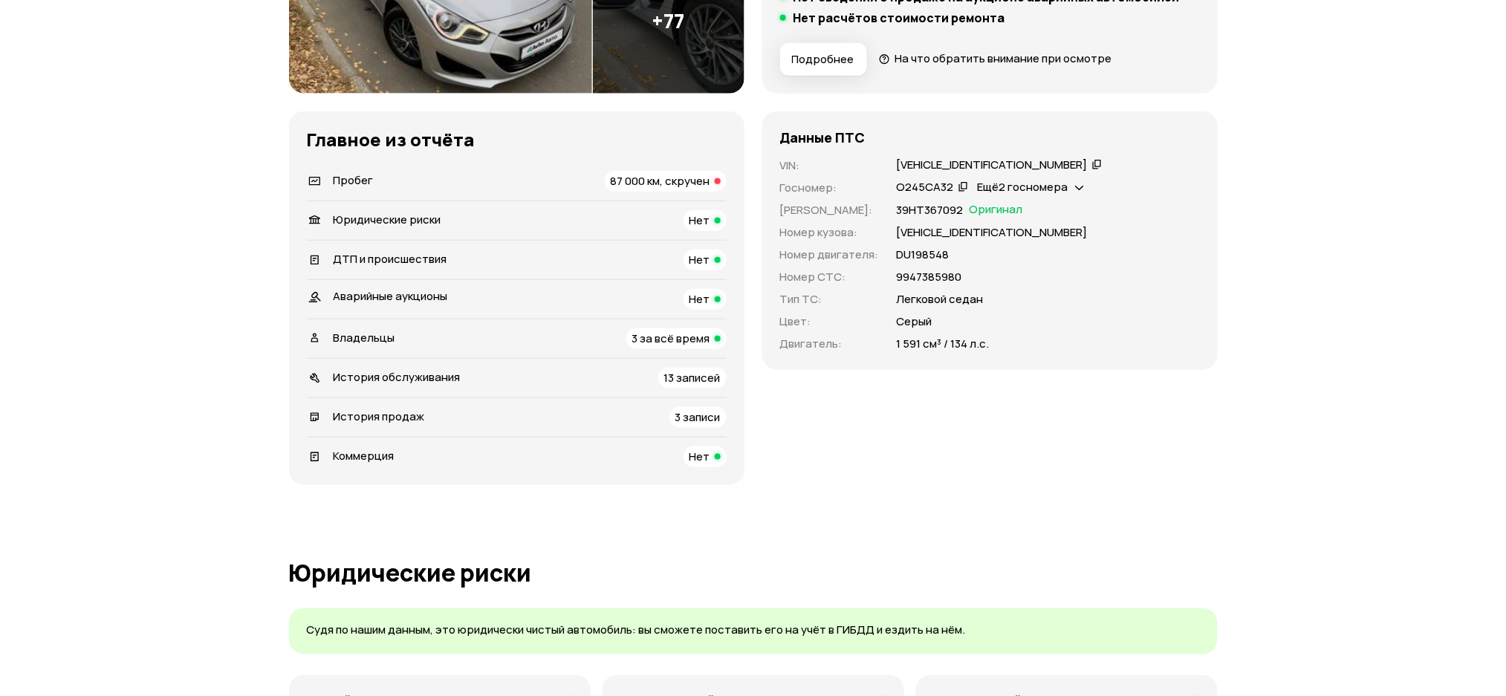
click at [1011, 160] on div "XWELB41AAE0000082" at bounding box center [992, 166] width 191 height 16
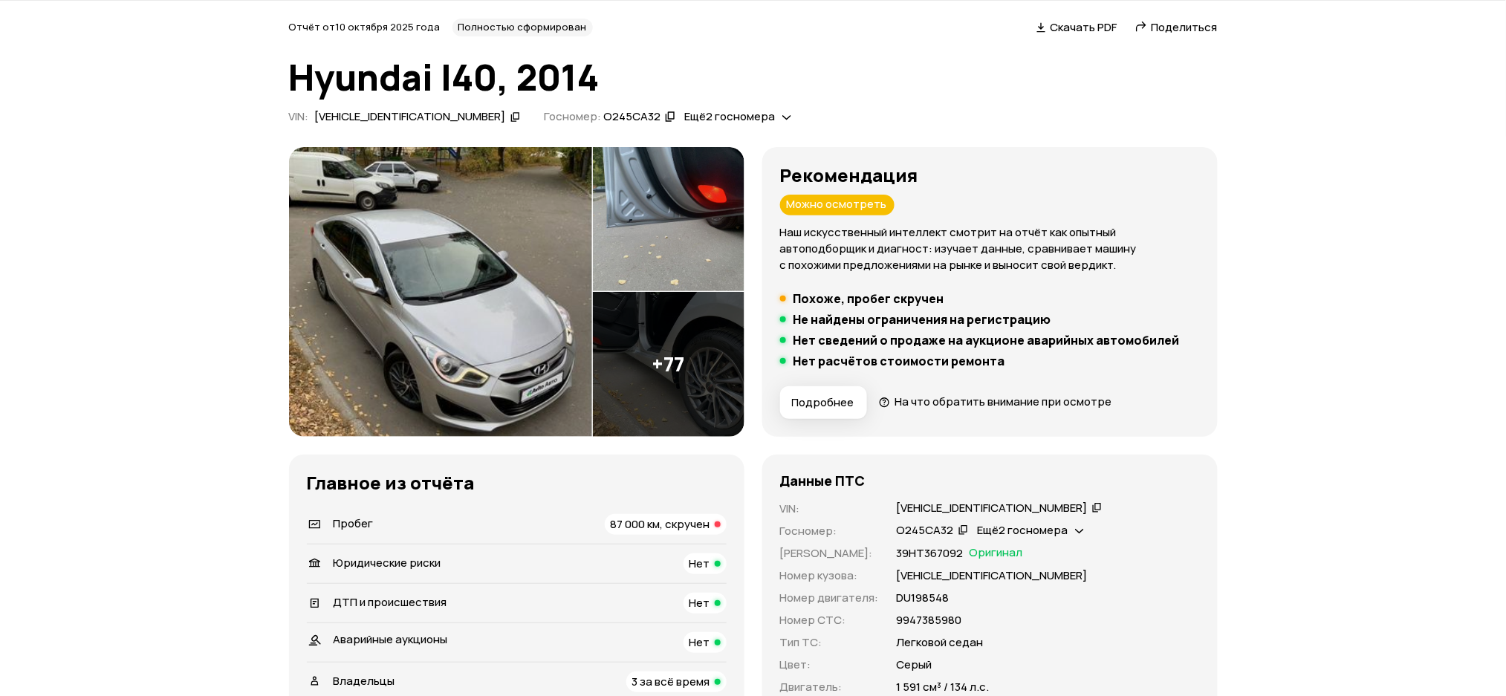
scroll to position [0, 0]
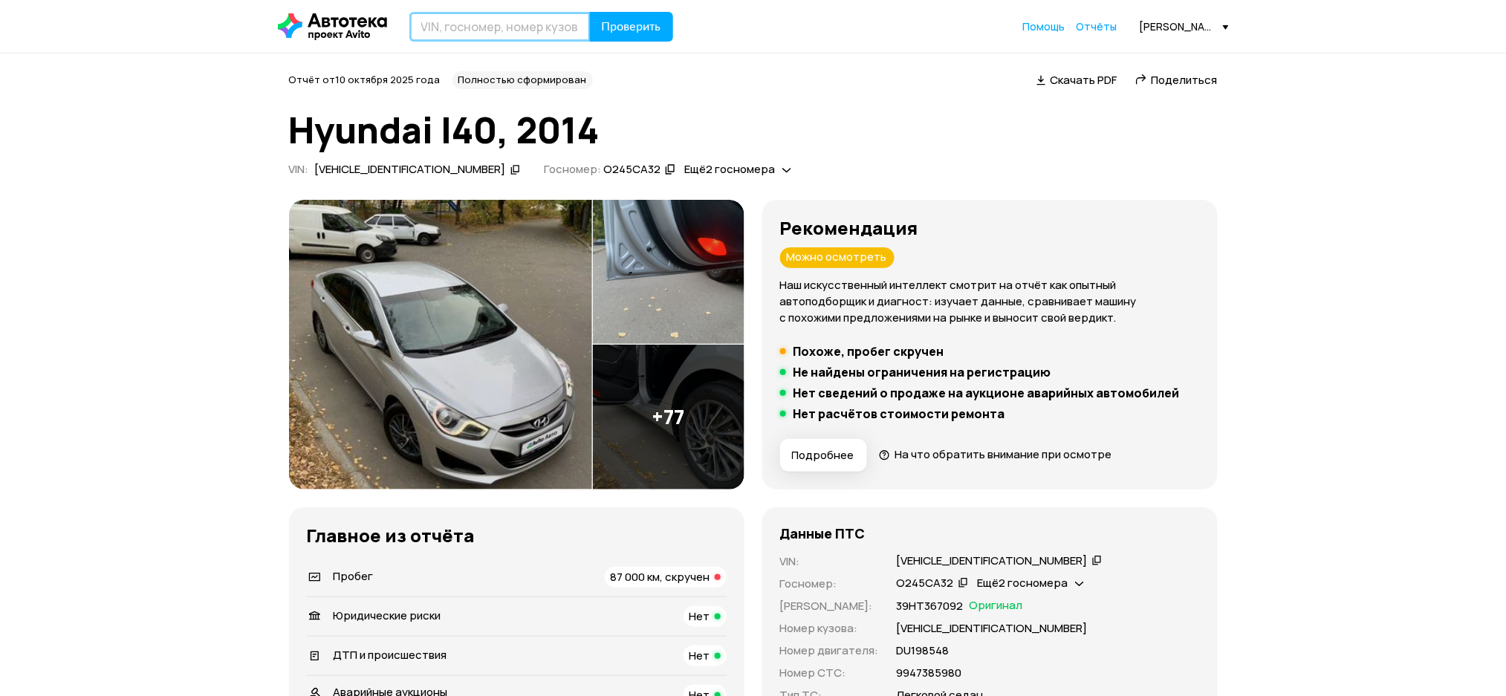
click at [539, 36] on input "text" at bounding box center [499, 27] width 181 height 30
paste input "JMBLYV98WBJ002758"
type input "JMBLYV98WBJ002758"
click at [640, 21] on span "Проверить" at bounding box center [631, 27] width 59 height 12
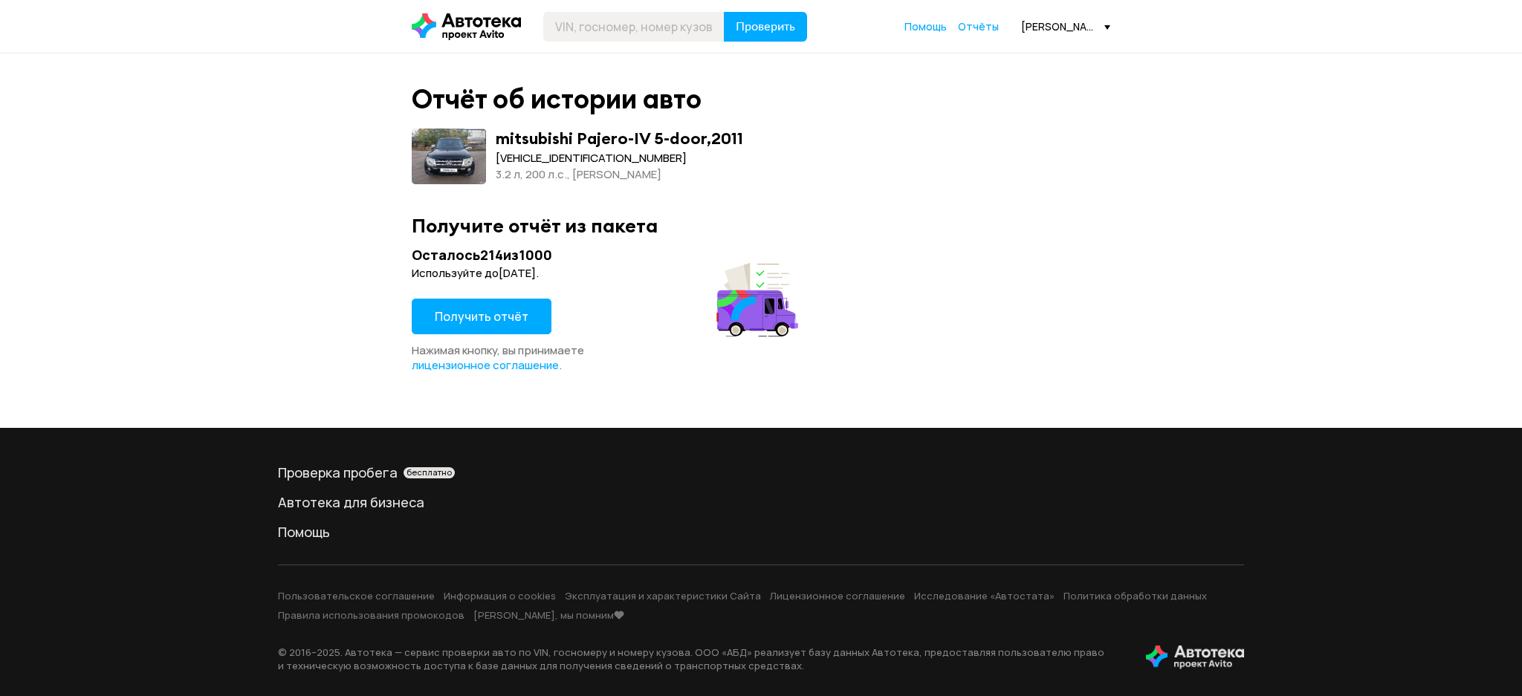
click at [453, 310] on span "Получить отчёт" at bounding box center [482, 316] width 94 height 16
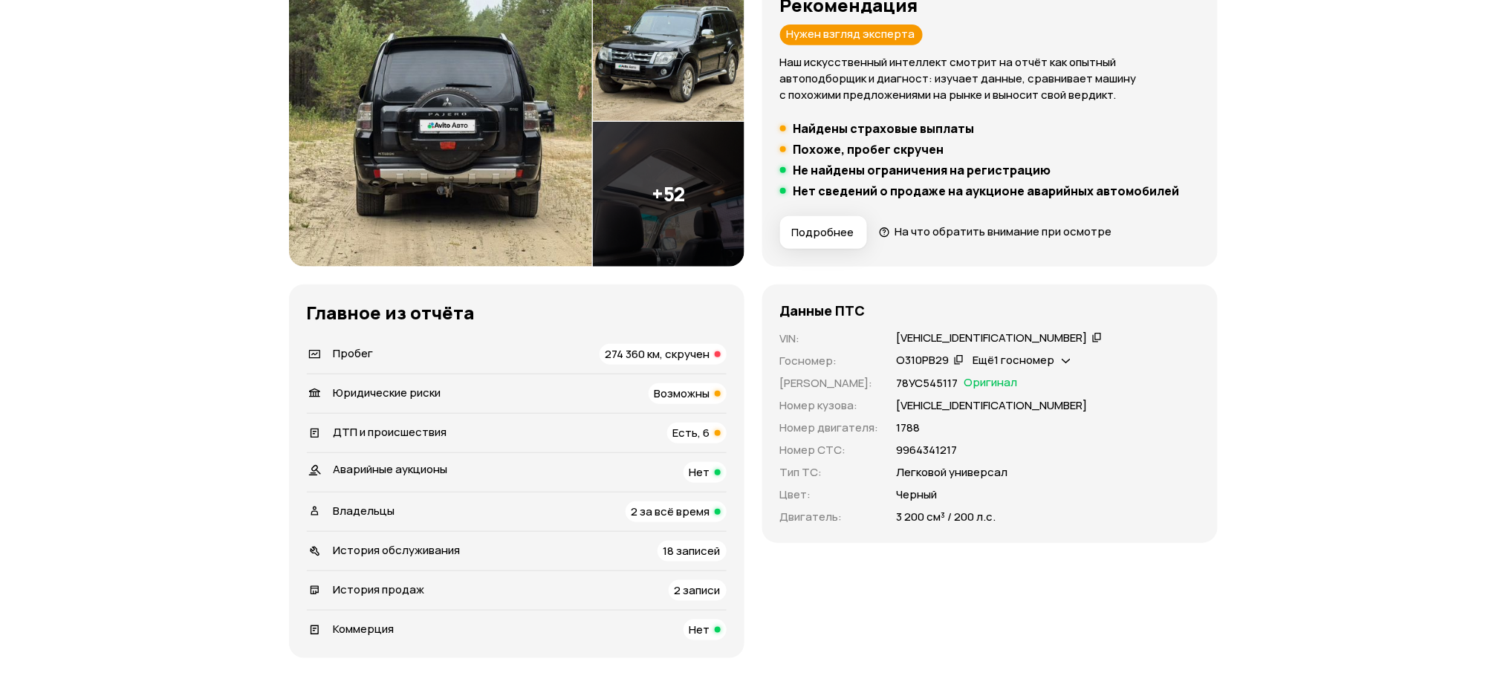
scroll to position [297, 0]
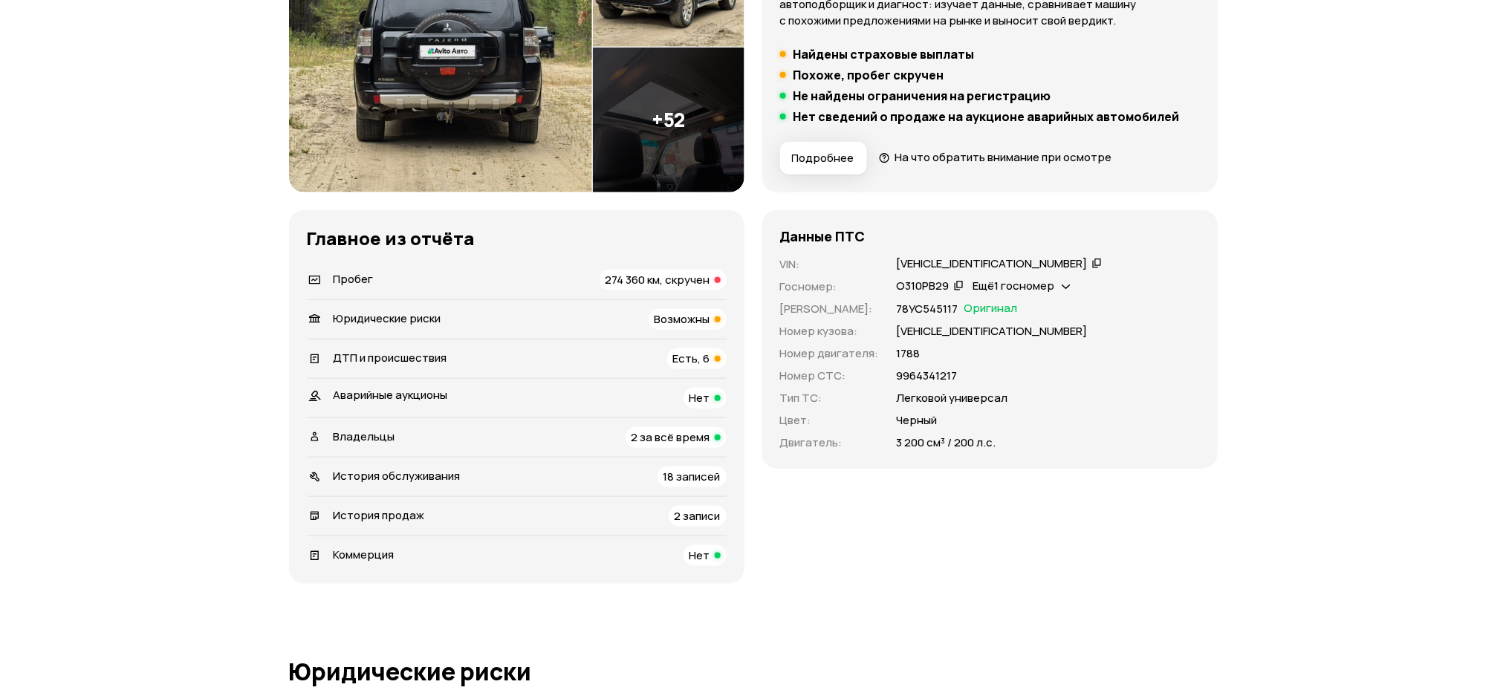
click at [1092, 269] on icon at bounding box center [1097, 263] width 10 height 15
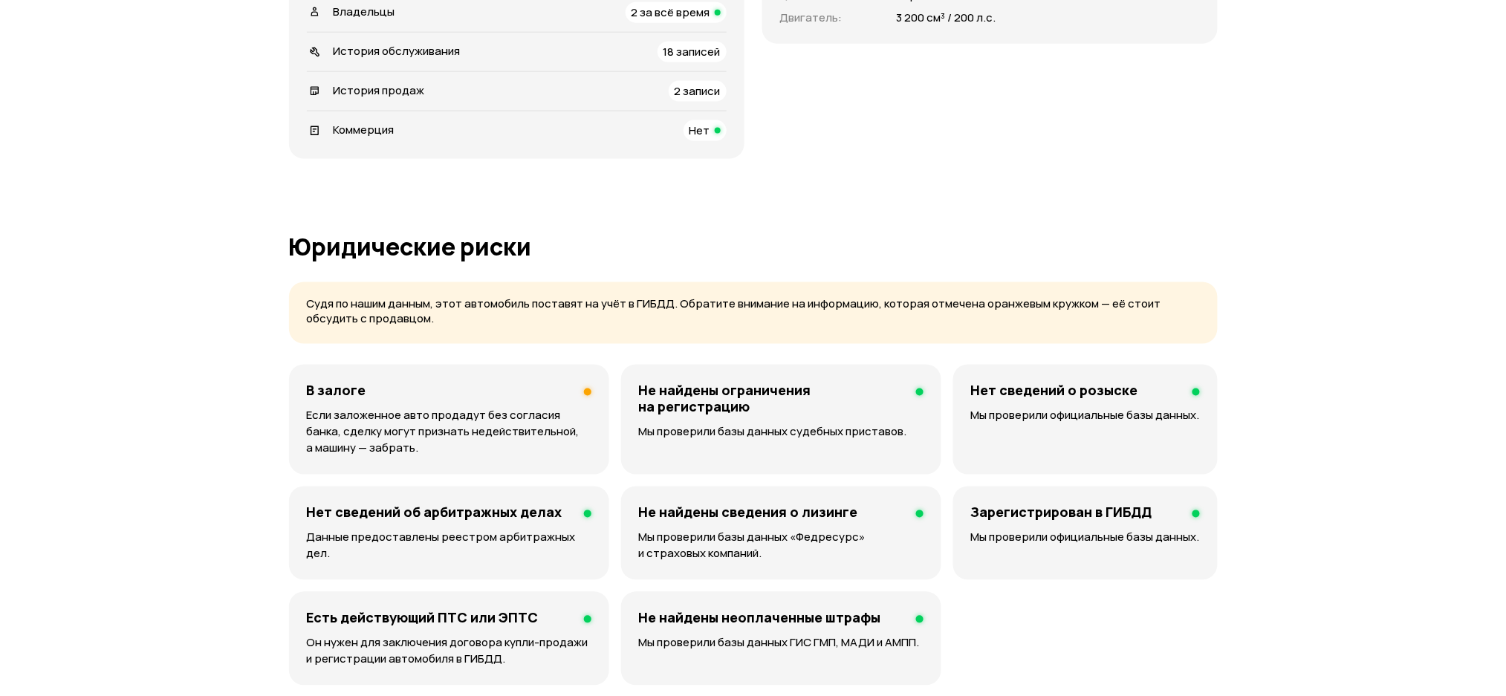
scroll to position [693, 0]
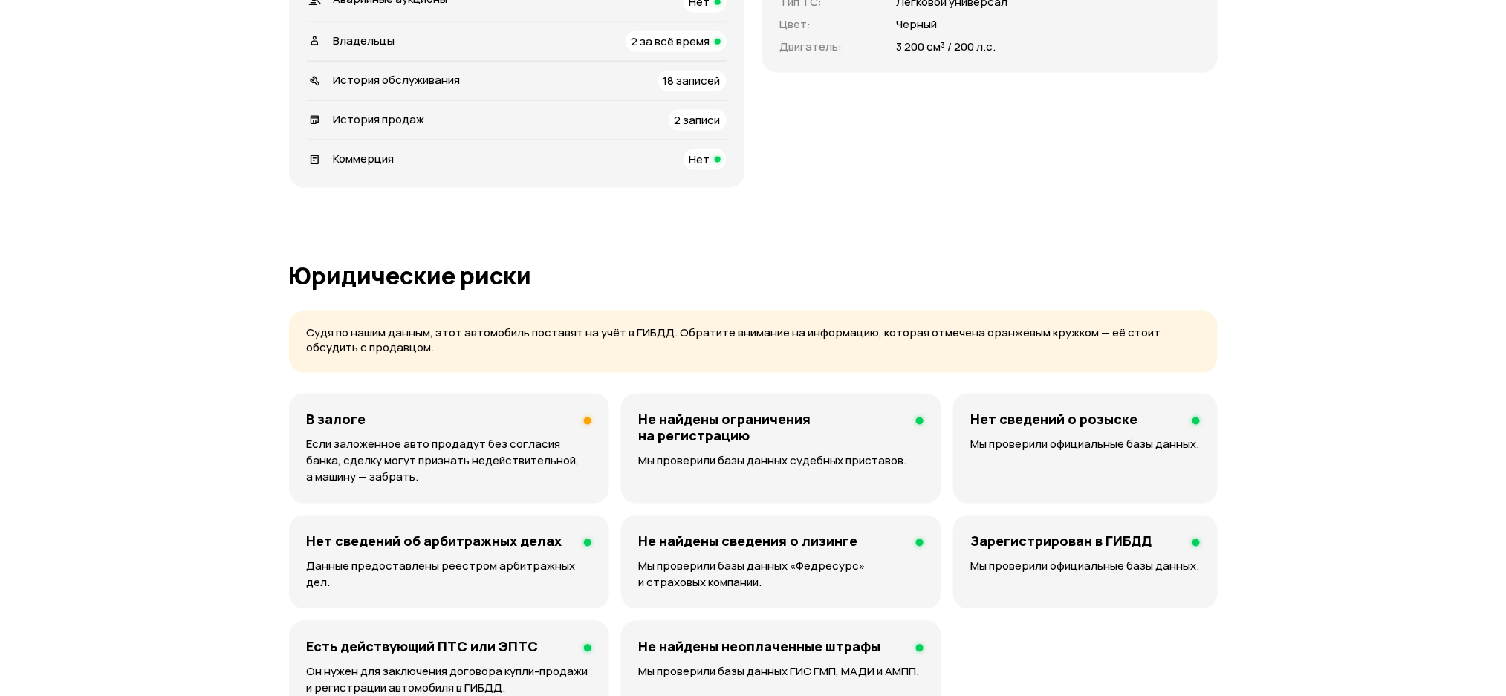
click at [530, 433] on div "В залоге Если заложенное авто продадут без согласия банка, сделку могут признат…" at bounding box center [449, 449] width 320 height 110
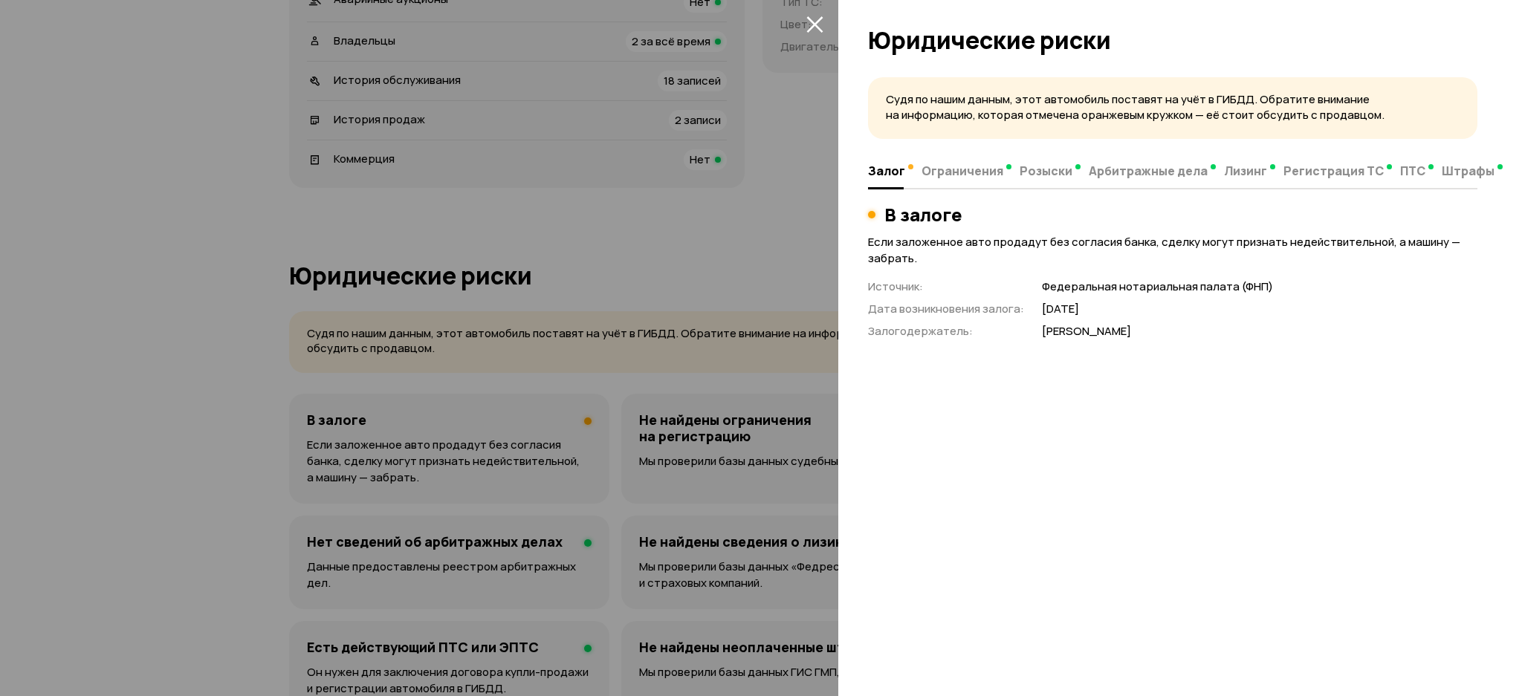
click at [756, 434] on div at bounding box center [761, 348] width 1522 height 696
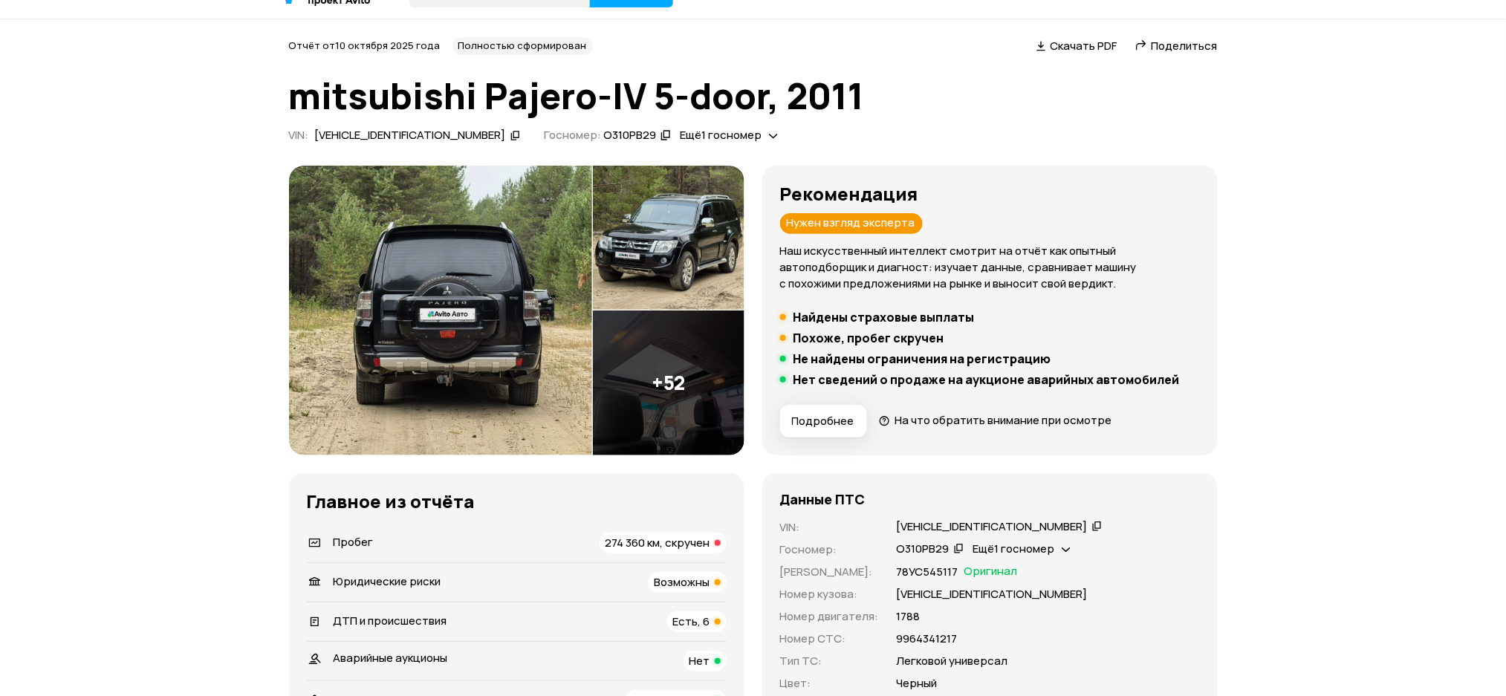
scroll to position [0, 0]
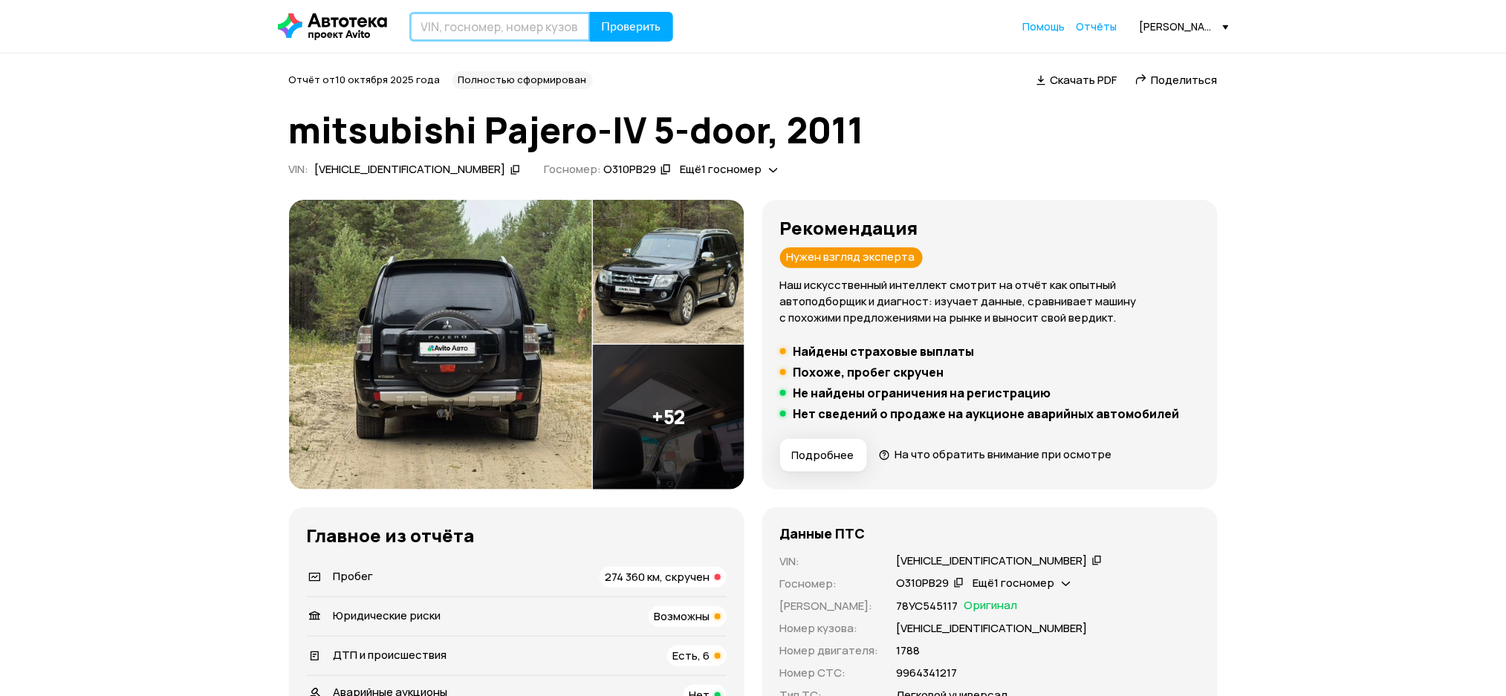
drag, startPoint x: 480, startPoint y: 40, endPoint x: 482, endPoint y: 32, distance: 8.5
click at [480, 39] on input "text" at bounding box center [499, 27] width 181 height 30
paste input "М238ТХ21"
type input "М238ТХ21"
click at [602, 25] on span "Проверить" at bounding box center [631, 27] width 59 height 12
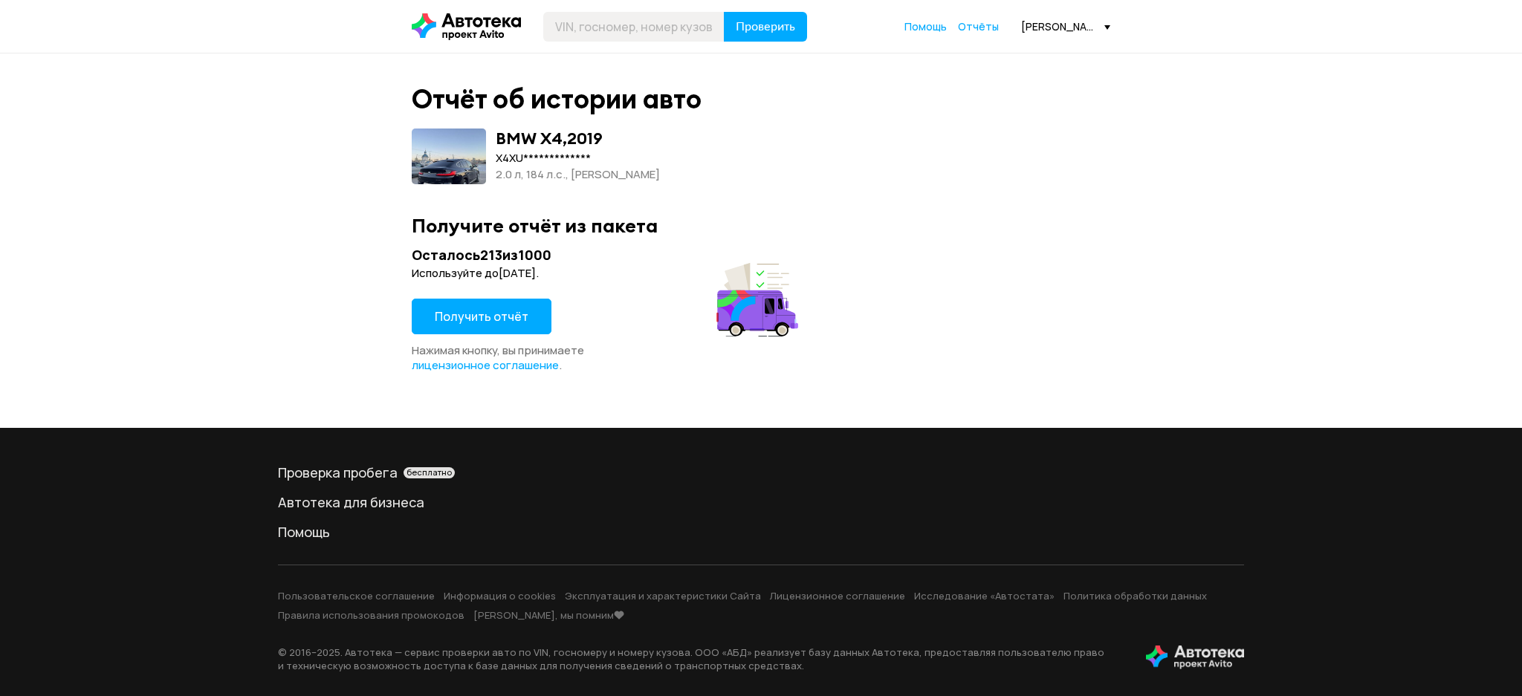
click at [495, 311] on span "Получить отчёт" at bounding box center [482, 316] width 94 height 16
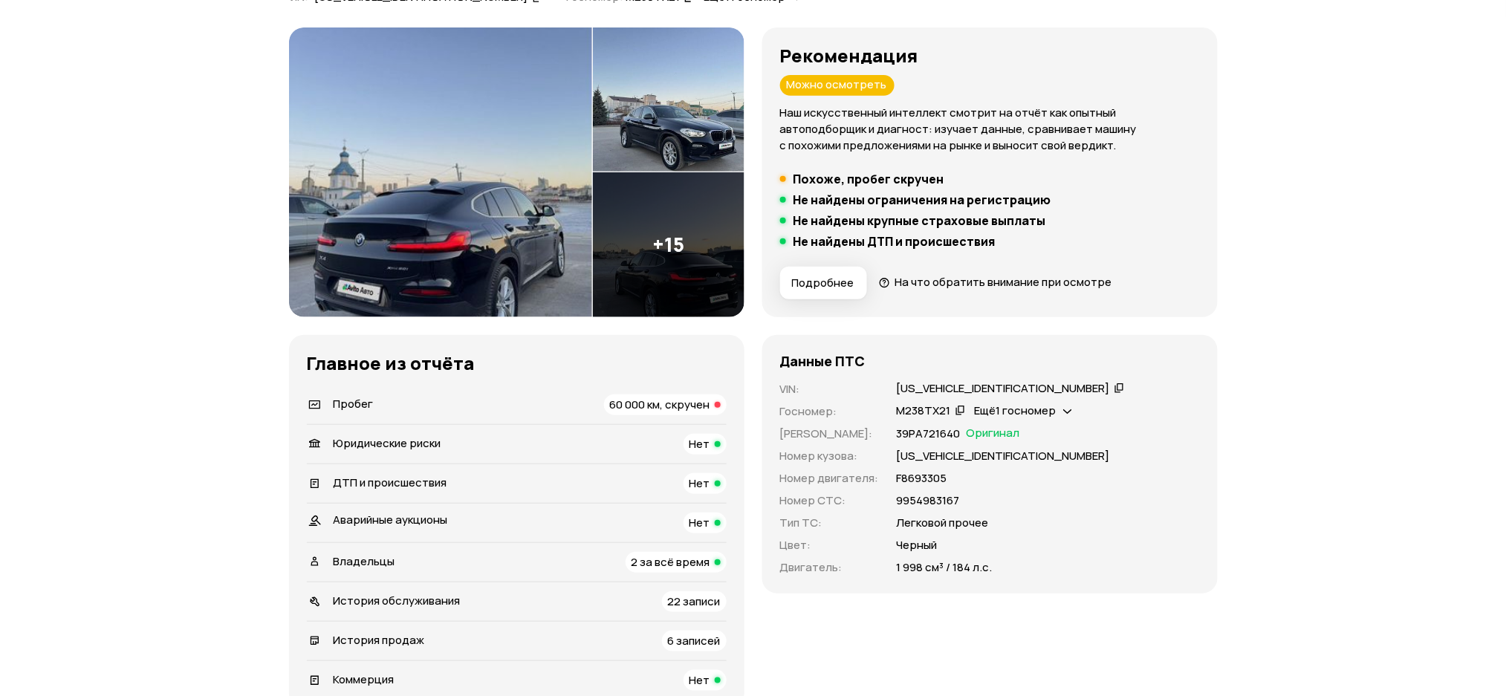
scroll to position [297, 0]
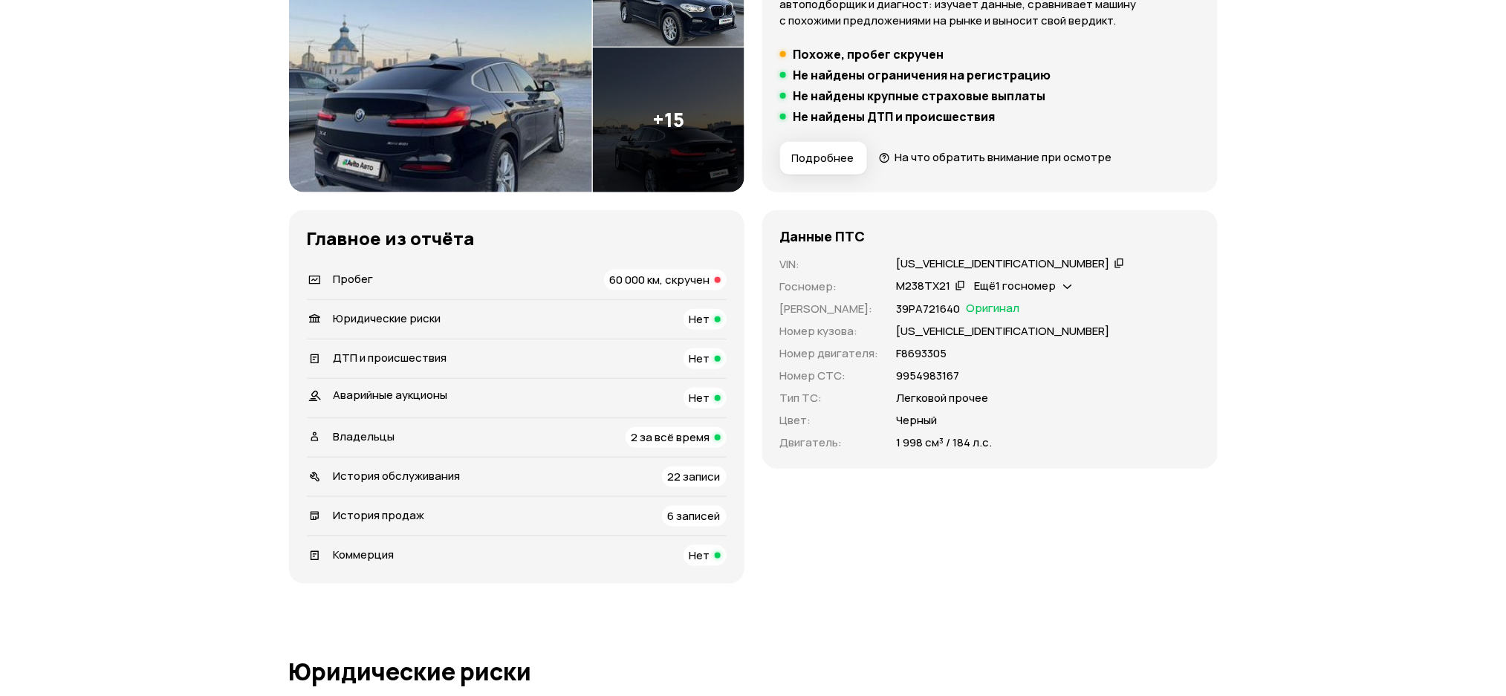
click at [1115, 258] on icon at bounding box center [1120, 263] width 10 height 15
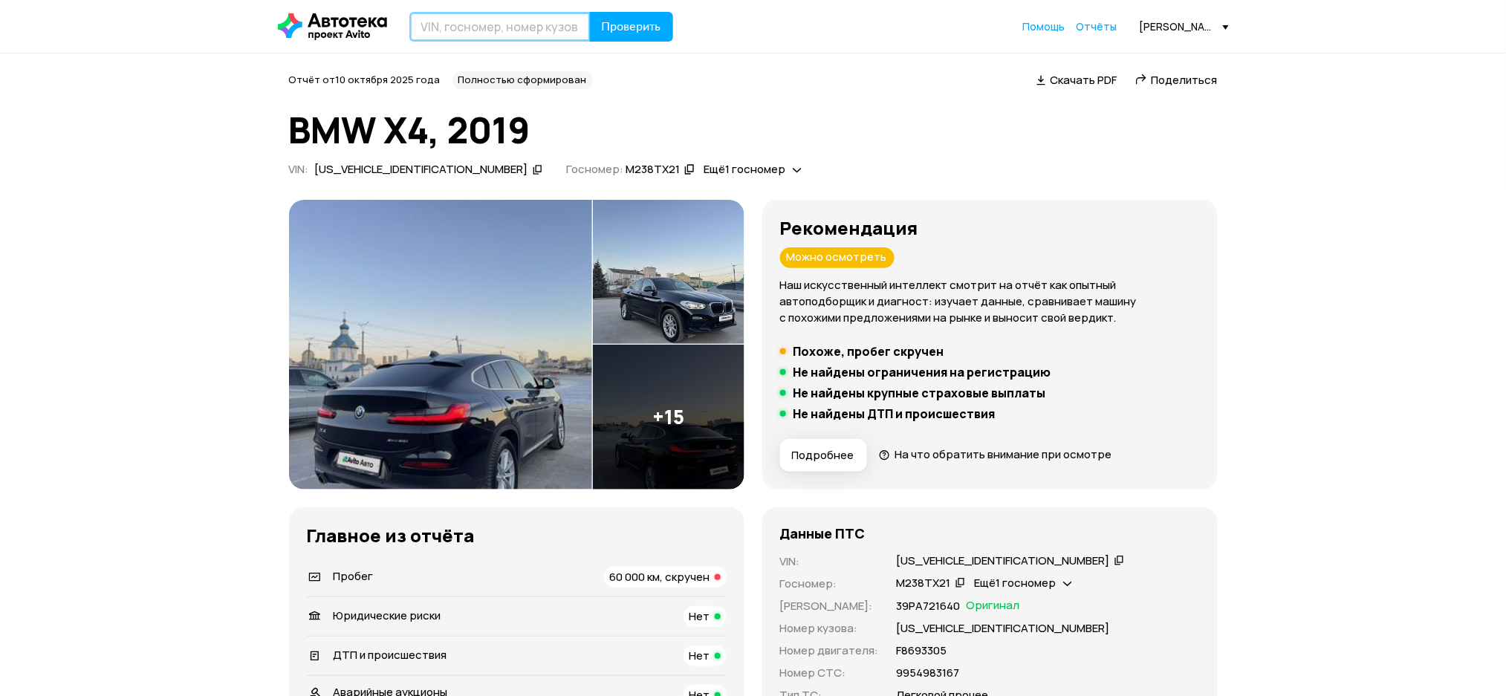
click at [421, 36] on input "text" at bounding box center [499, 27] width 181 height 30
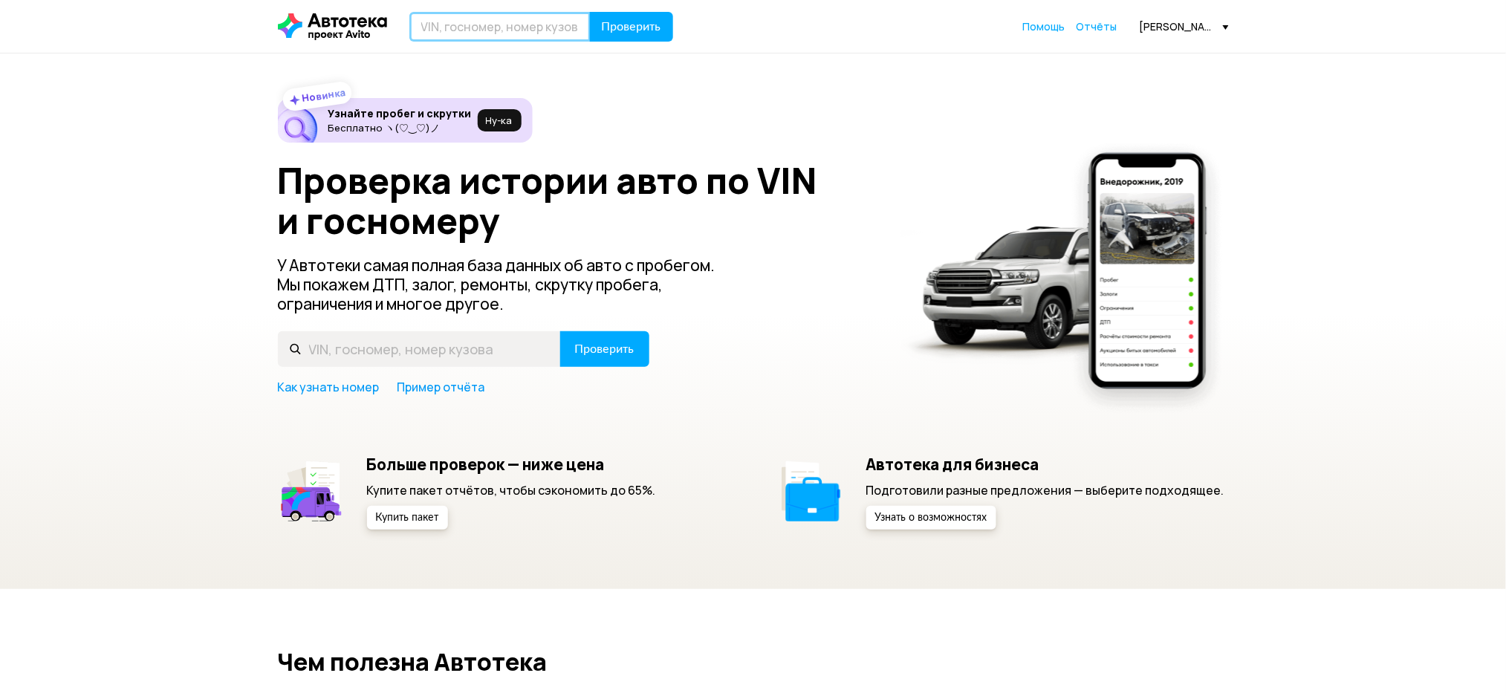
click at [428, 25] on input "text" at bounding box center [499, 27] width 181 height 30
paste input "[US_VEHICLE_IDENTIFICATION_NUMBER]"
type input "[US_VEHICLE_IDENTIFICATION_NUMBER]"
click at [656, 25] on span "Проверить" at bounding box center [631, 27] width 59 height 12
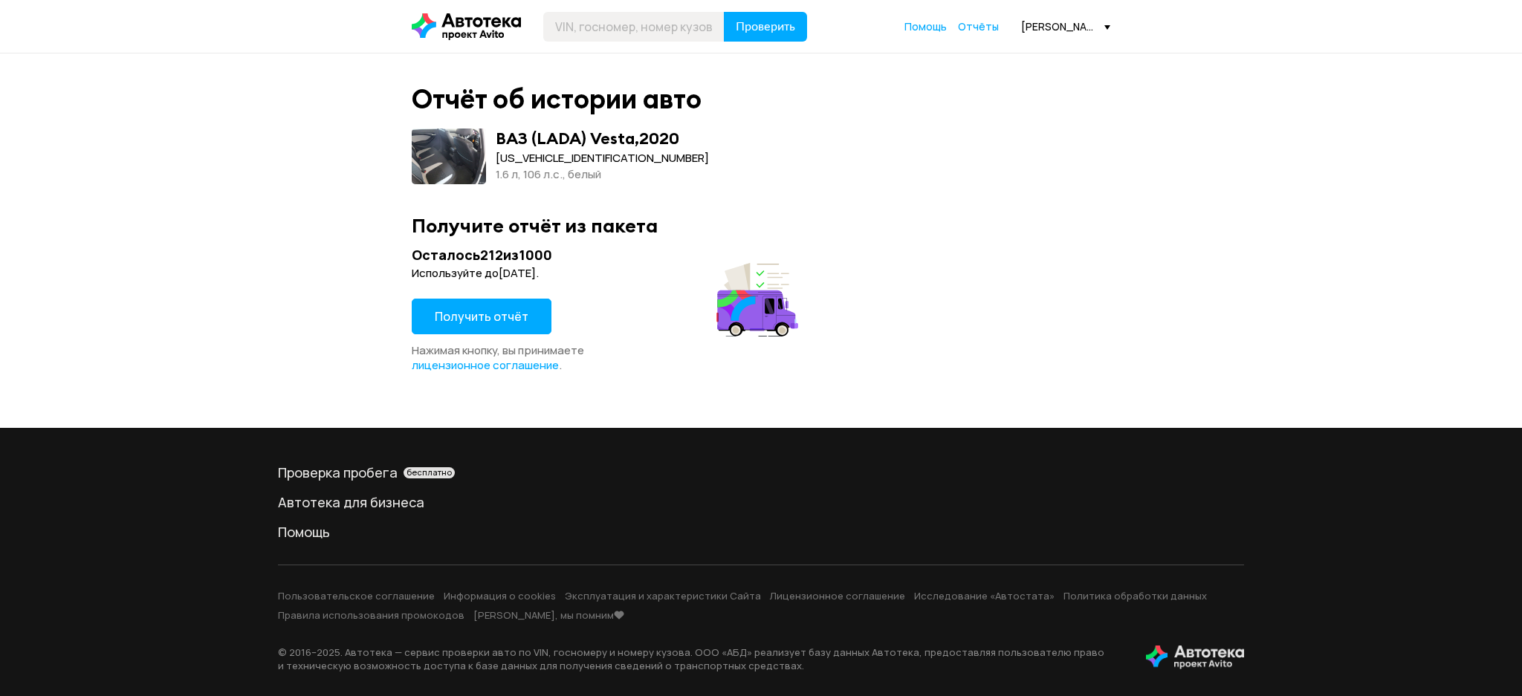
click at [479, 315] on span "Получить отчёт" at bounding box center [482, 316] width 94 height 16
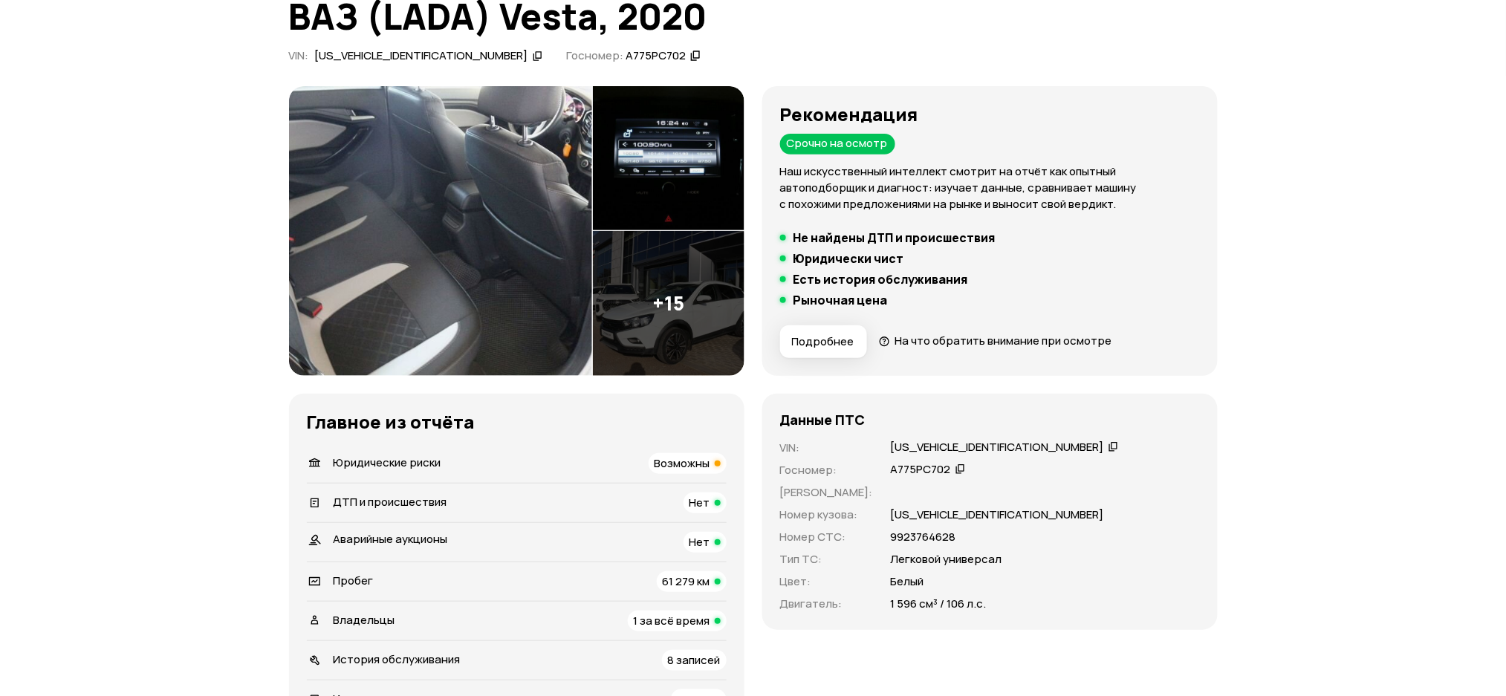
scroll to position [198, 0]
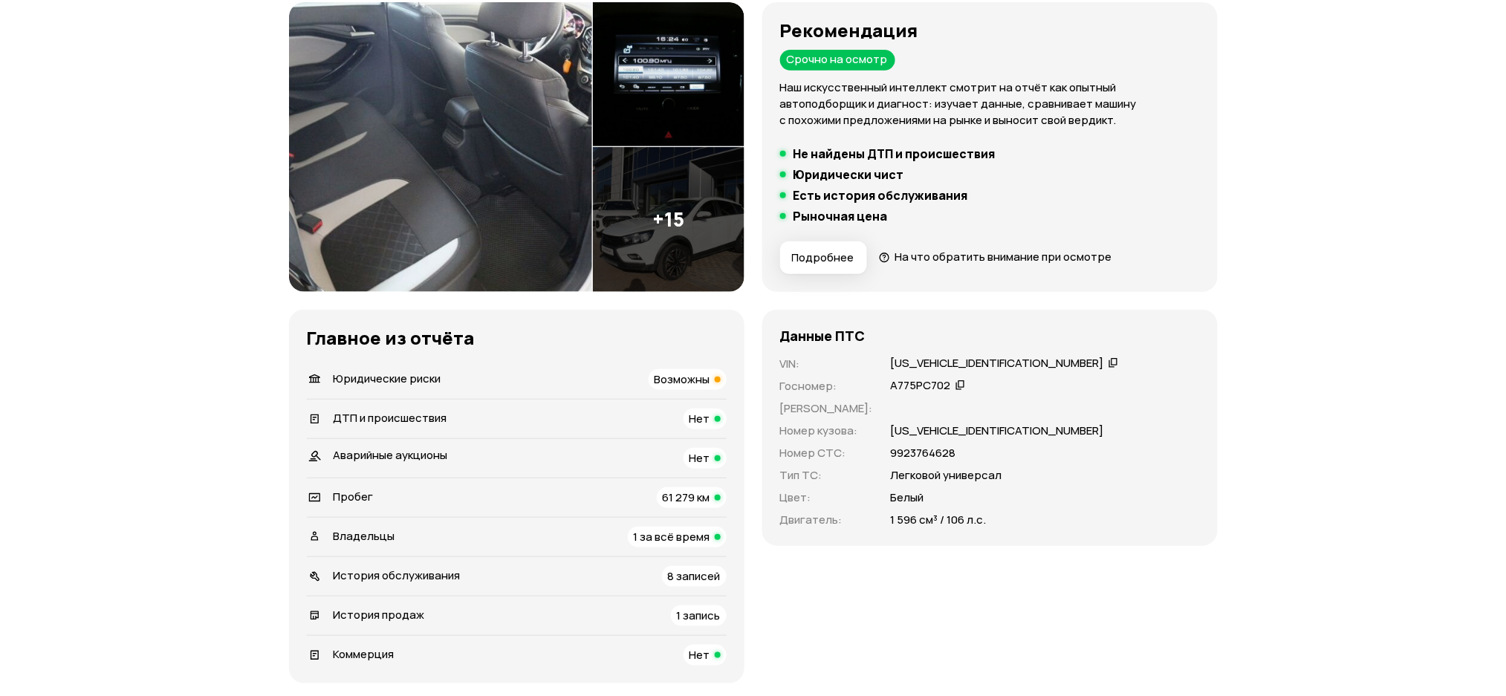
click at [1109, 360] on icon at bounding box center [1114, 362] width 10 height 15
